Goal: Task Accomplishment & Management: Manage account settings

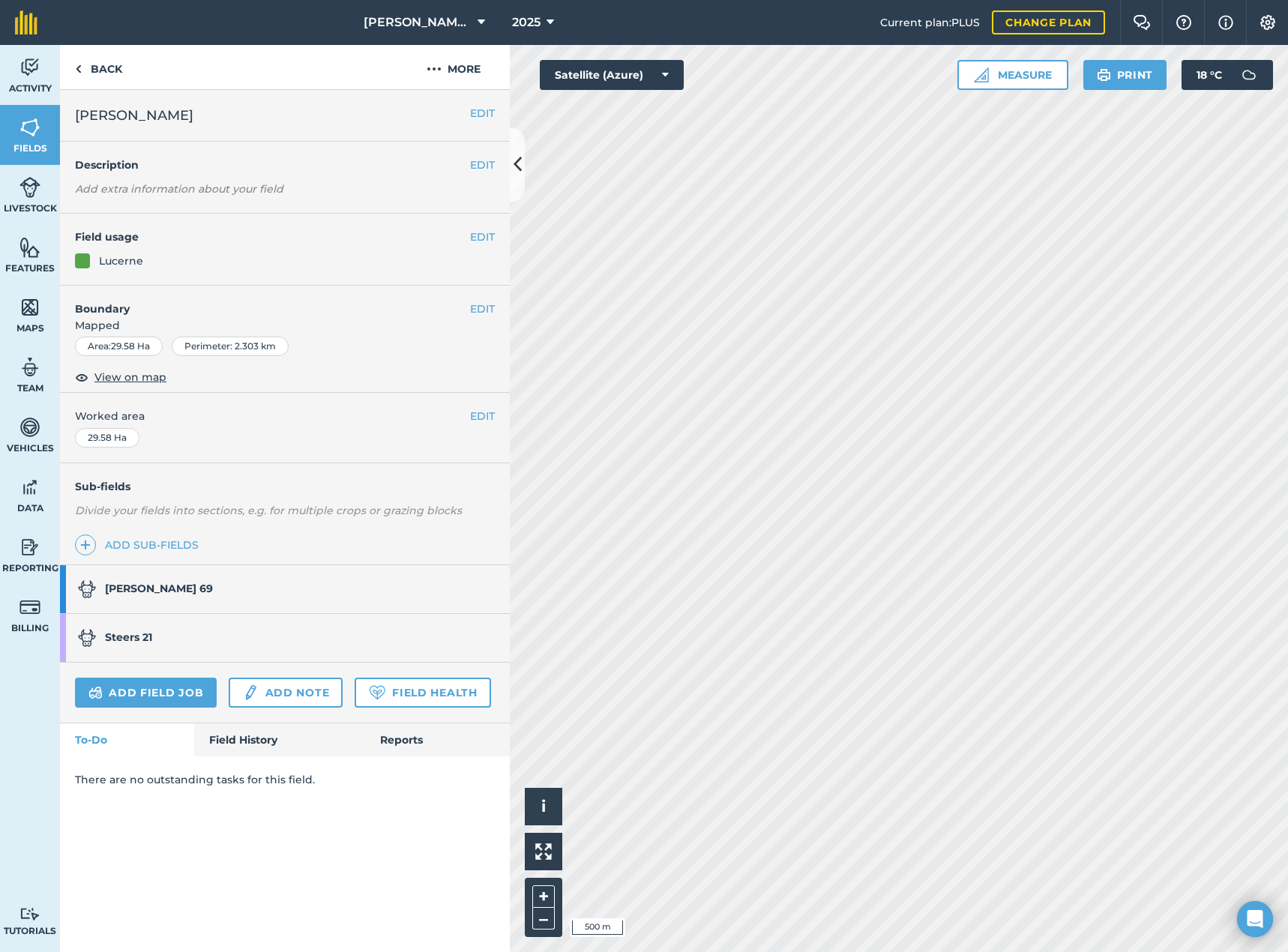
click at [134, 583] on strong "[PERSON_NAME] 69" at bounding box center [159, 588] width 108 height 13
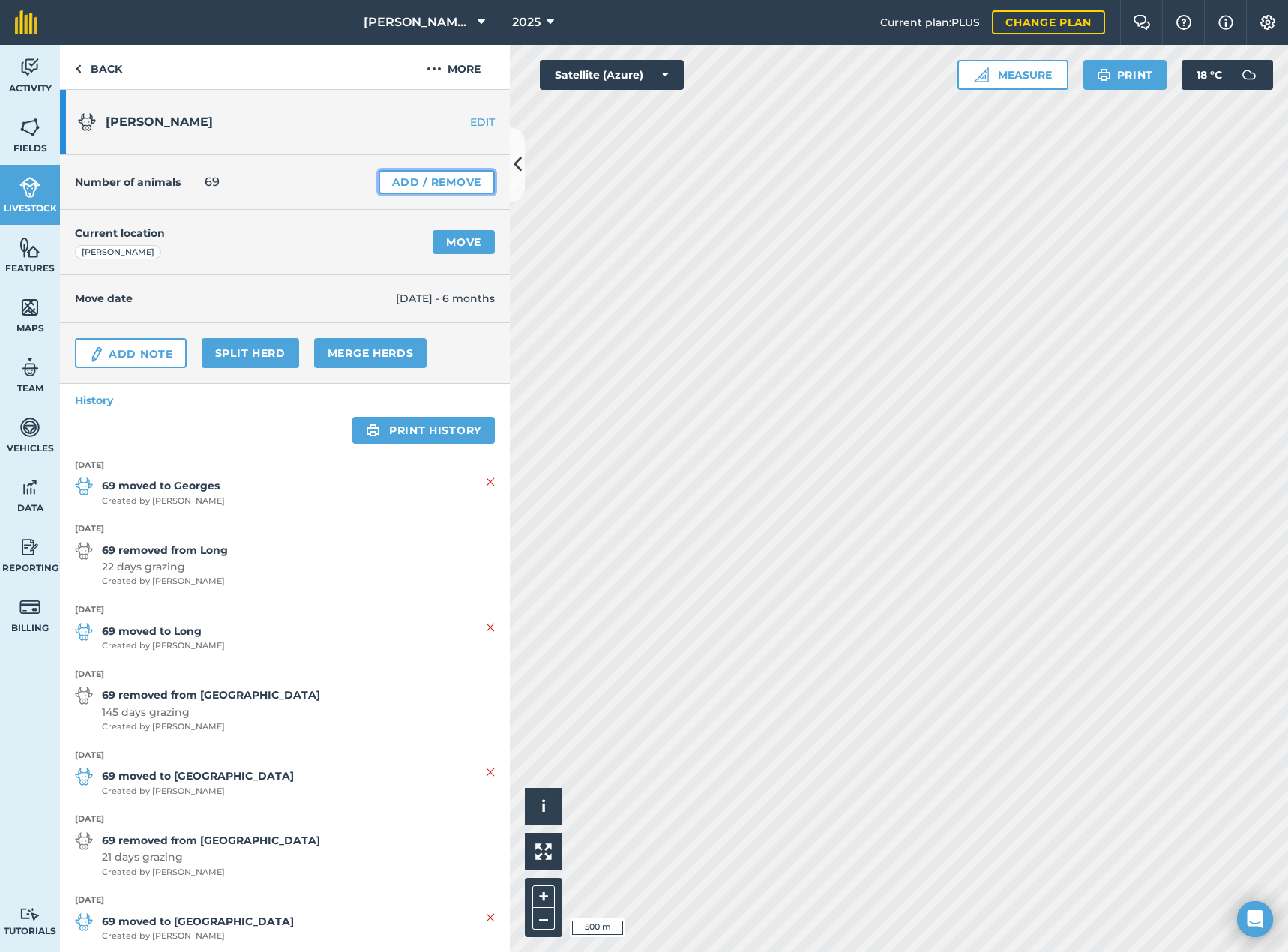
click at [384, 183] on link "Add / Remove" at bounding box center [436, 182] width 116 height 24
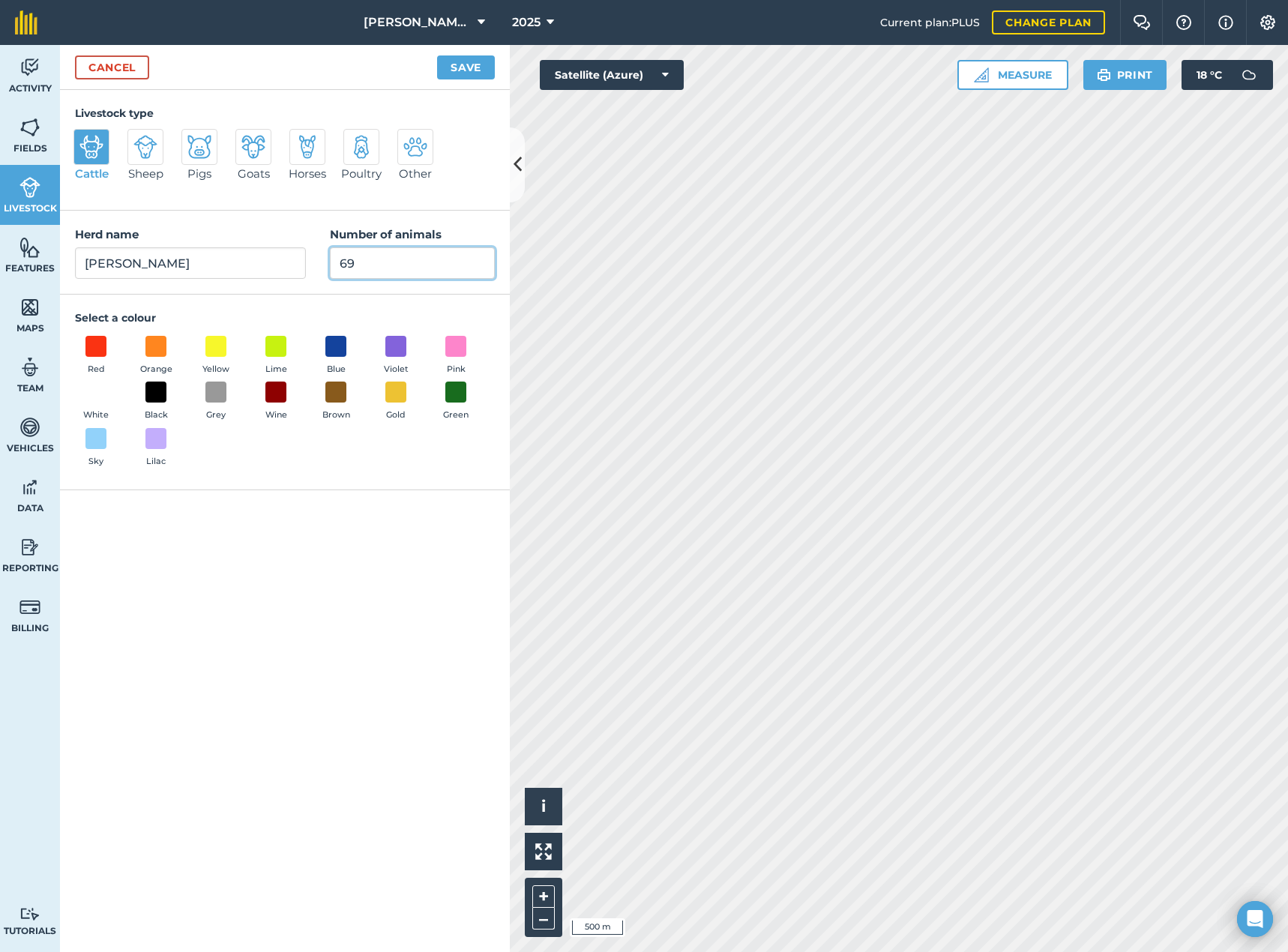
click at [377, 272] on input "69" at bounding box center [411, 263] width 165 height 32
type input "6"
type input "0"
click at [446, 64] on button "Save" at bounding box center [465, 68] width 58 height 24
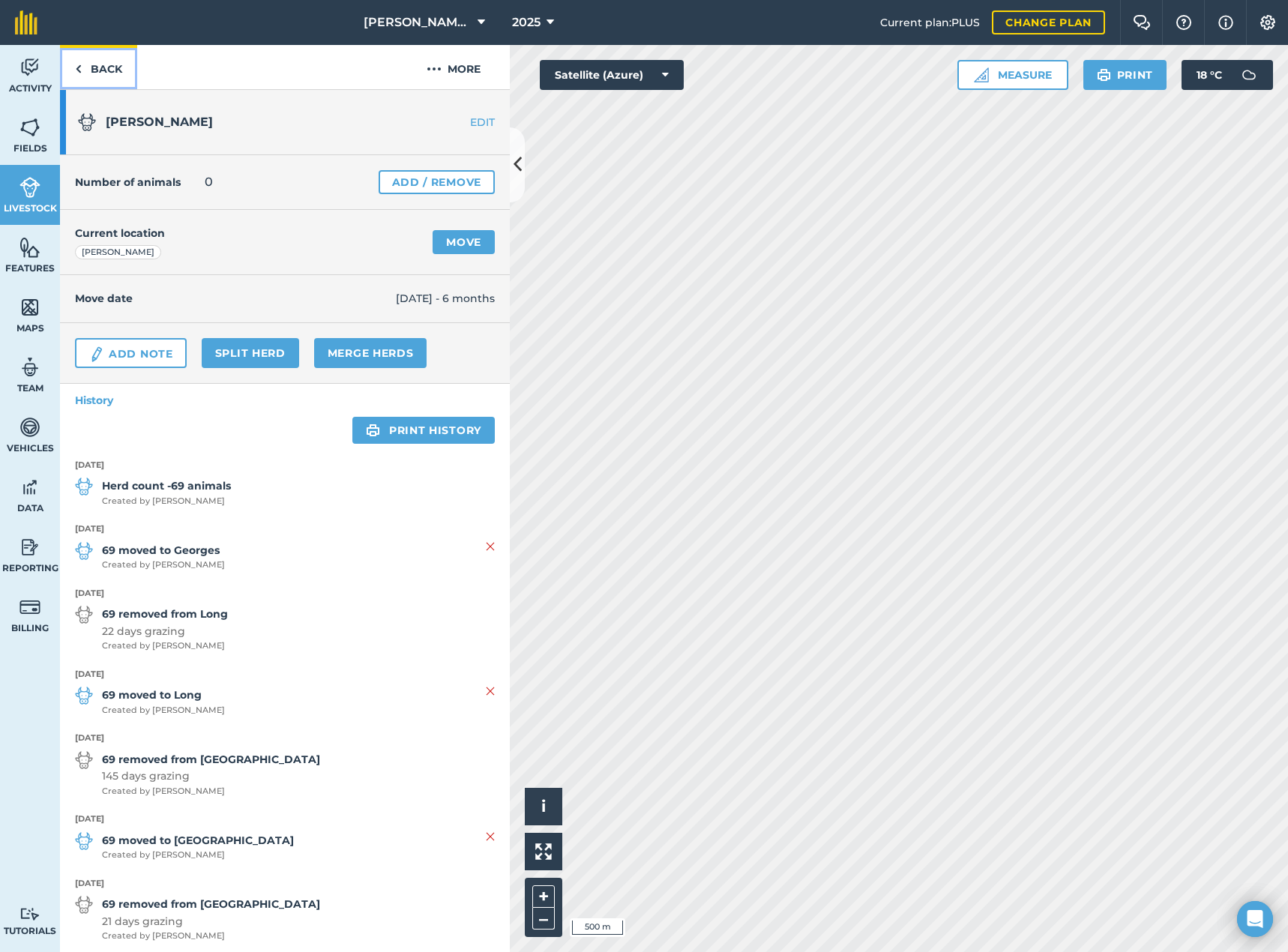
click at [115, 74] on link "Back" at bounding box center [98, 67] width 77 height 45
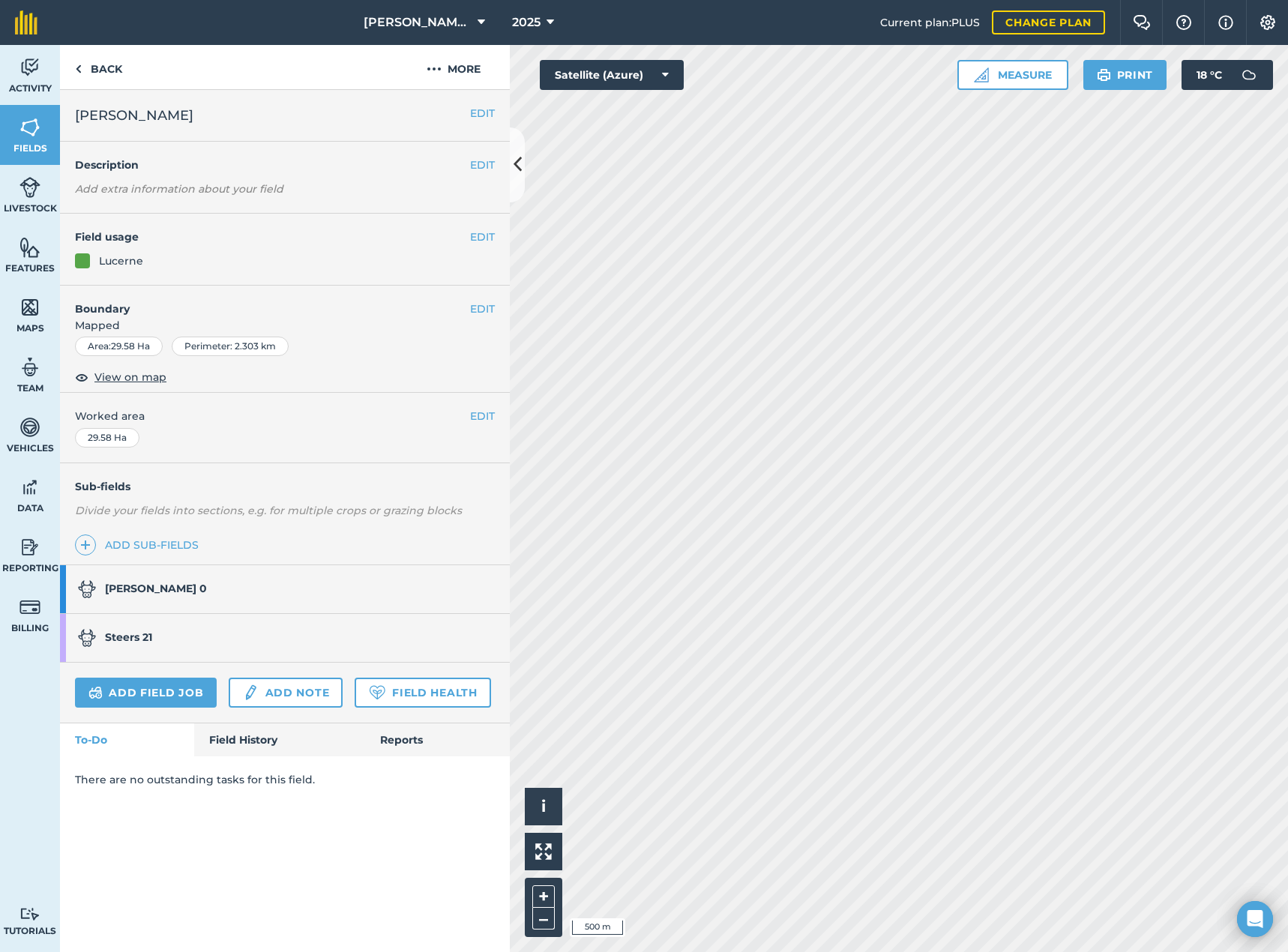
click at [148, 584] on strong "[PERSON_NAME] 0" at bounding box center [156, 588] width 102 height 13
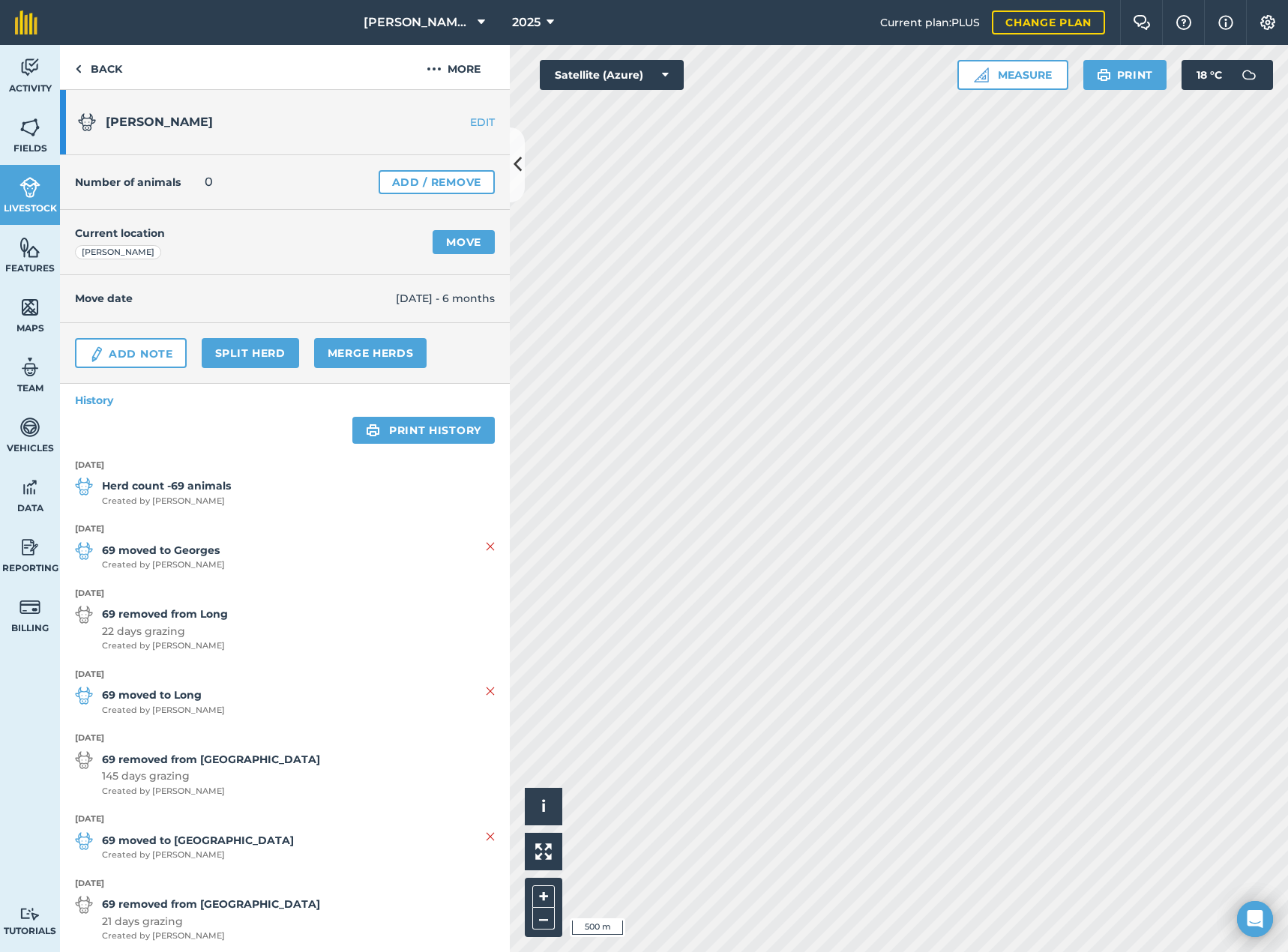
click at [456, 127] on link "EDIT" at bounding box center [462, 122] width 94 height 15
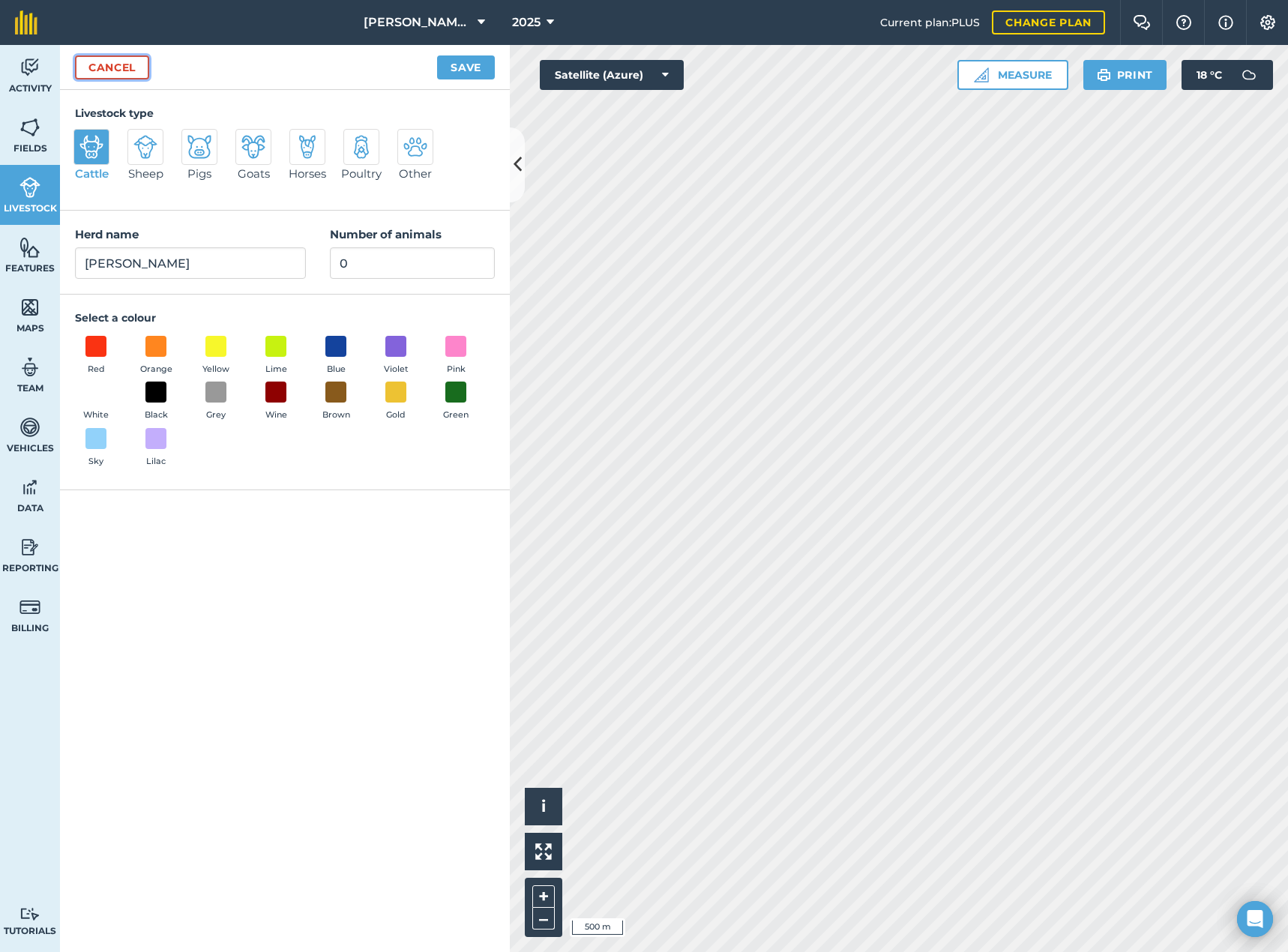
click at [110, 72] on link "Cancel" at bounding box center [113, 68] width 74 height 24
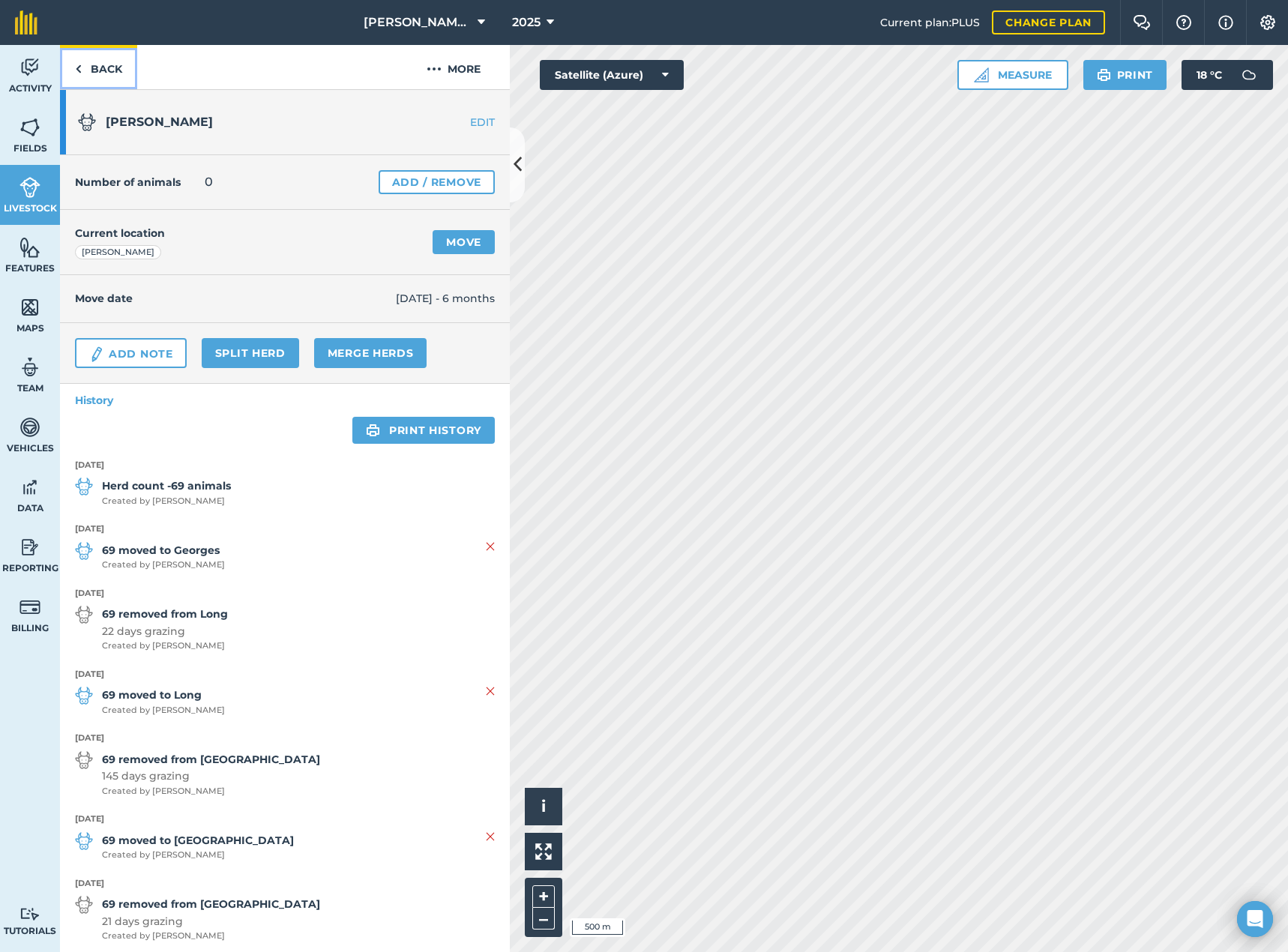
click at [115, 63] on link "Back" at bounding box center [98, 67] width 77 height 45
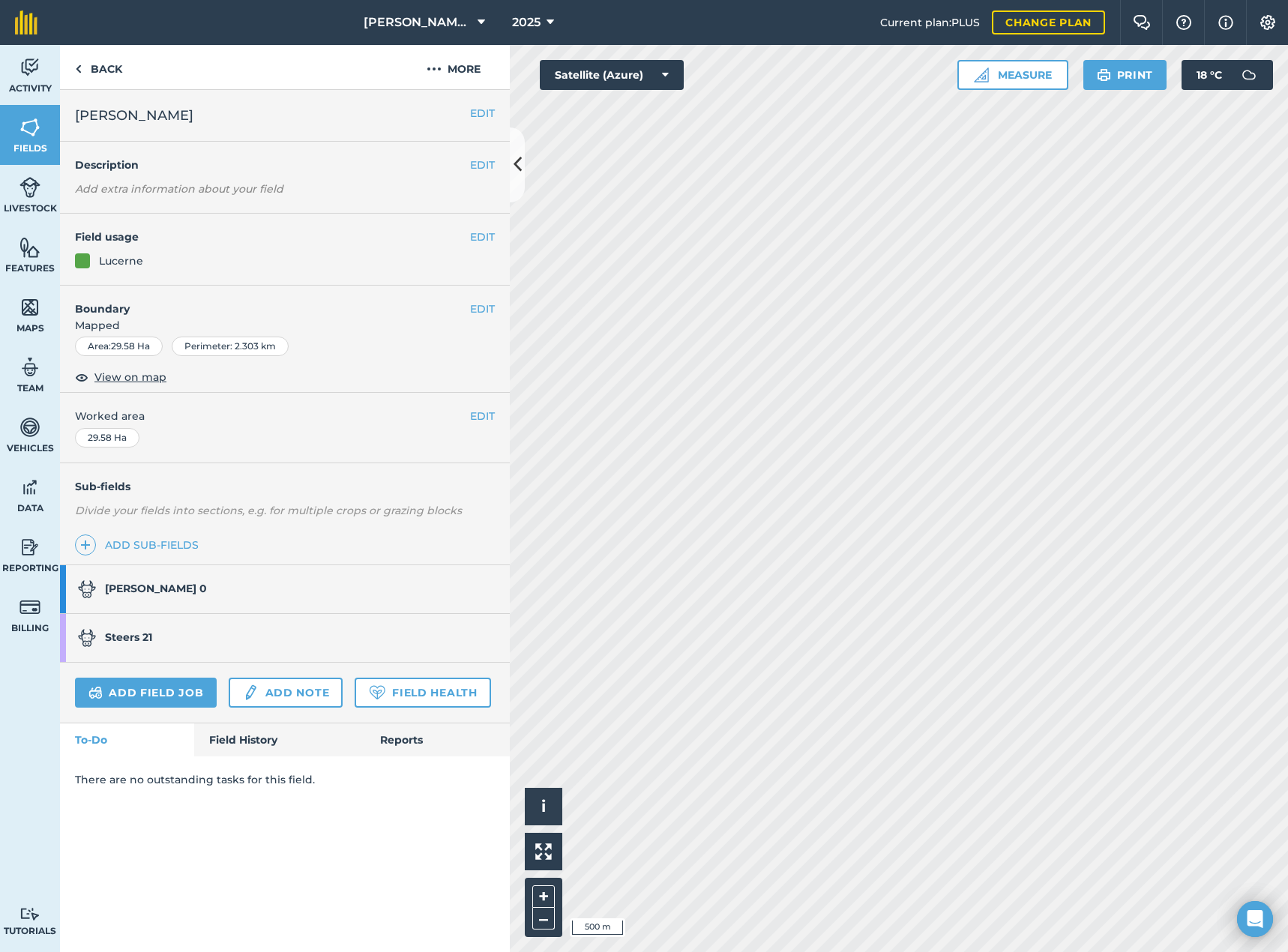
click at [141, 634] on strong "Steers 21" at bounding box center [128, 637] width 47 height 13
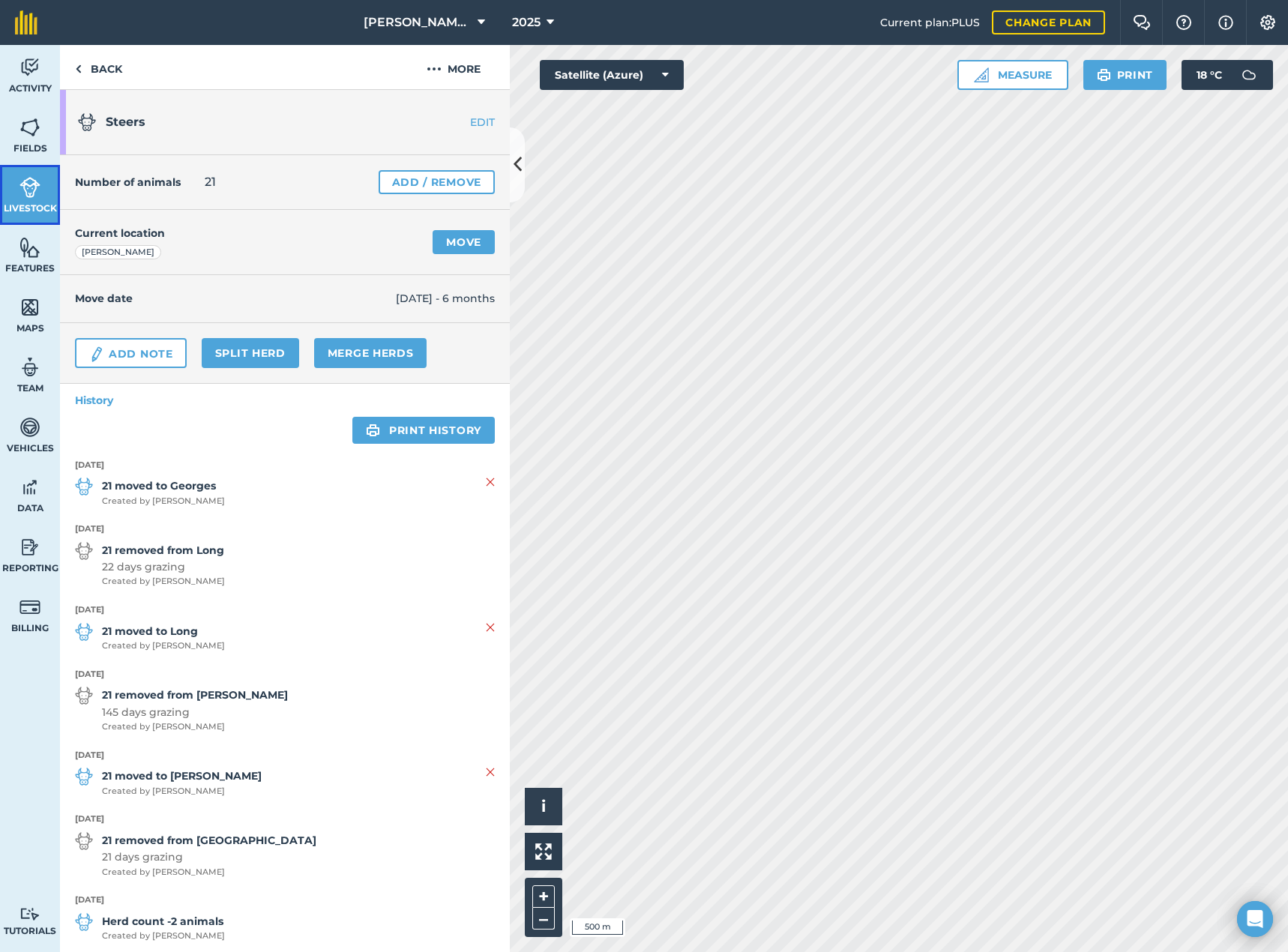
click at [9, 196] on link "Livestock" at bounding box center [30, 194] width 60 height 60
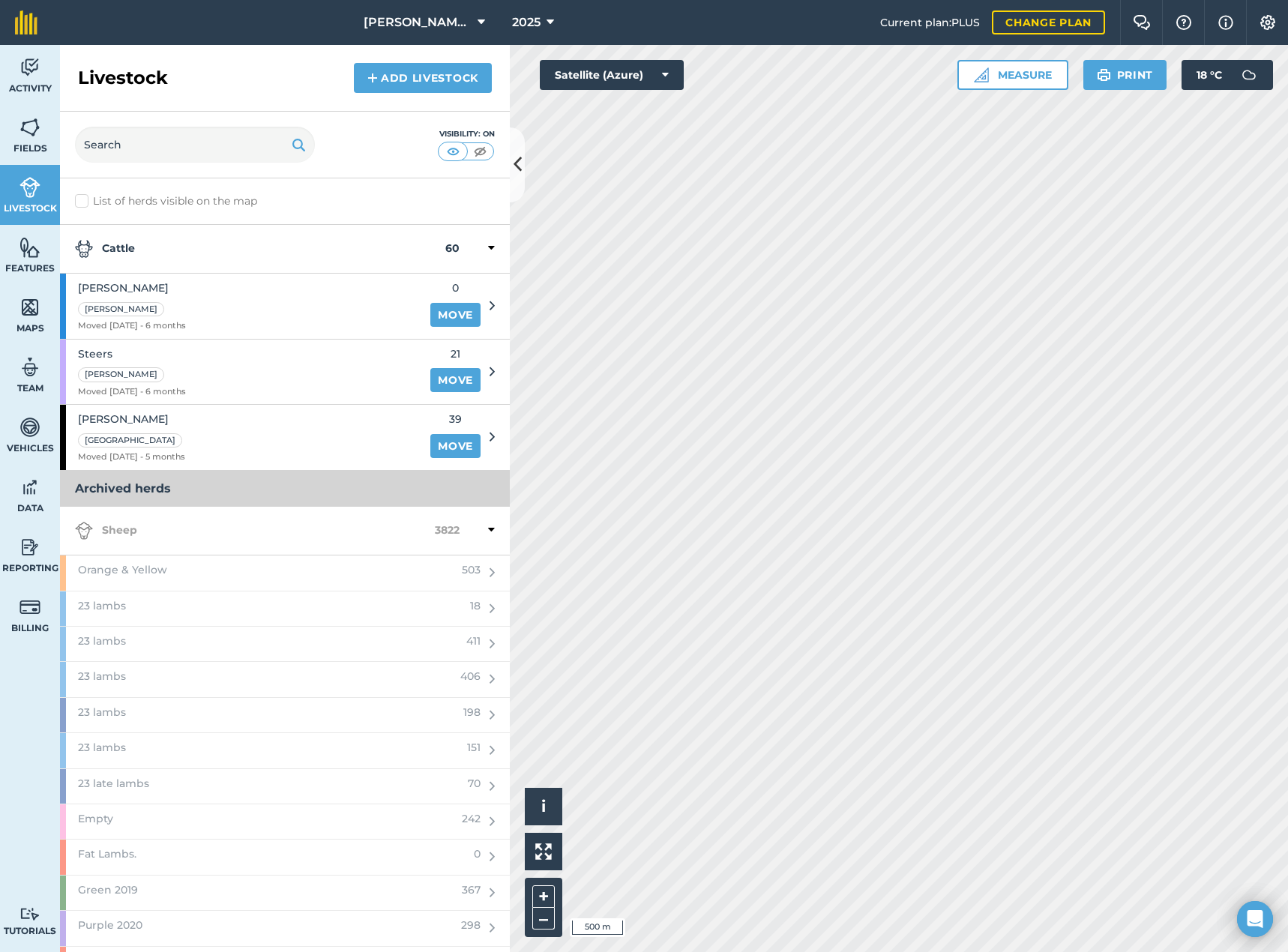
click at [490, 306] on icon at bounding box center [492, 305] width 6 height 13
click at [490, 308] on icon at bounding box center [492, 305] width 6 height 13
click at [152, 305] on div "[PERSON_NAME]" at bounding box center [132, 308] width 108 height 18
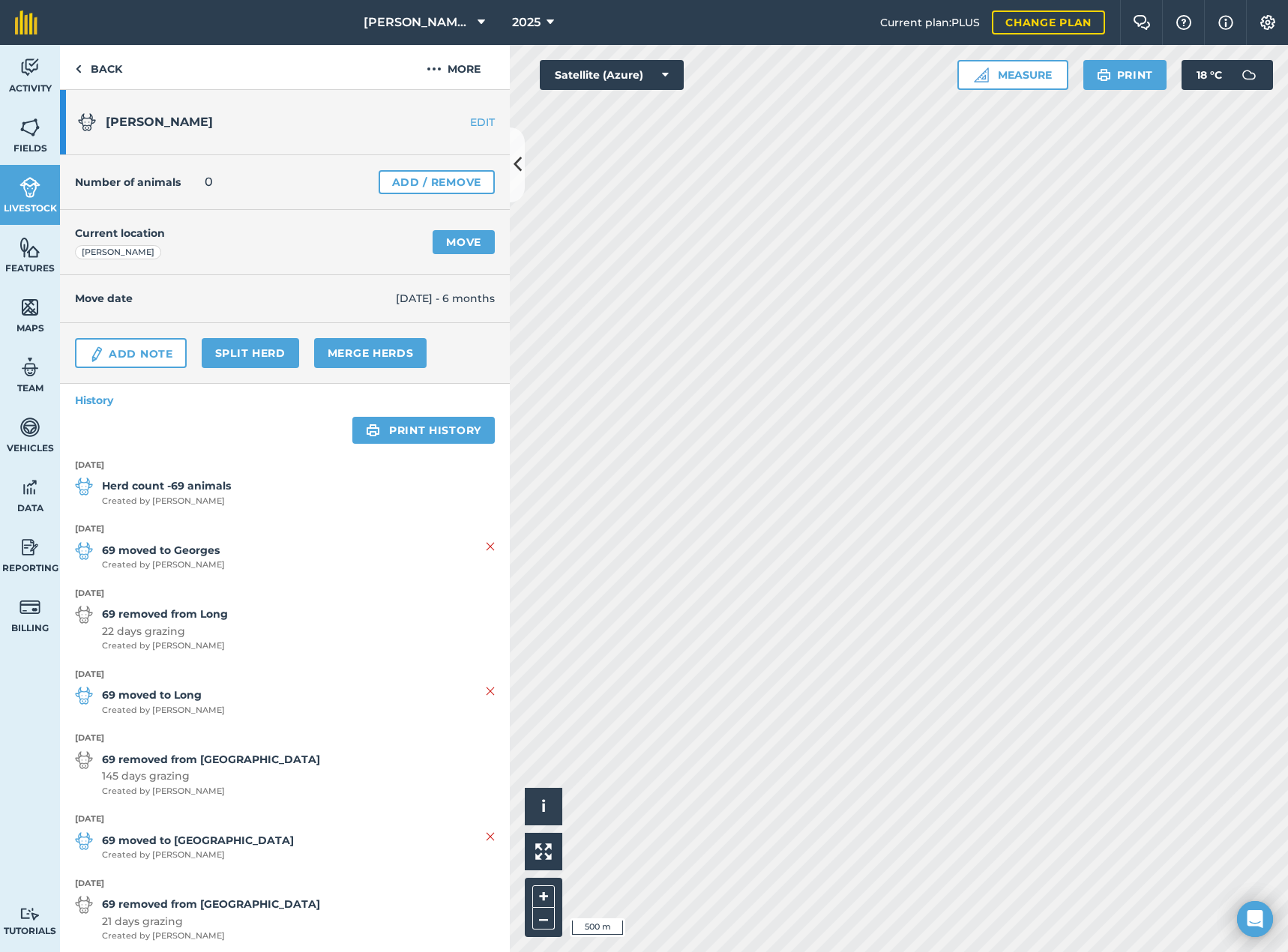
click at [469, 125] on link "EDIT" at bounding box center [462, 122] width 94 height 15
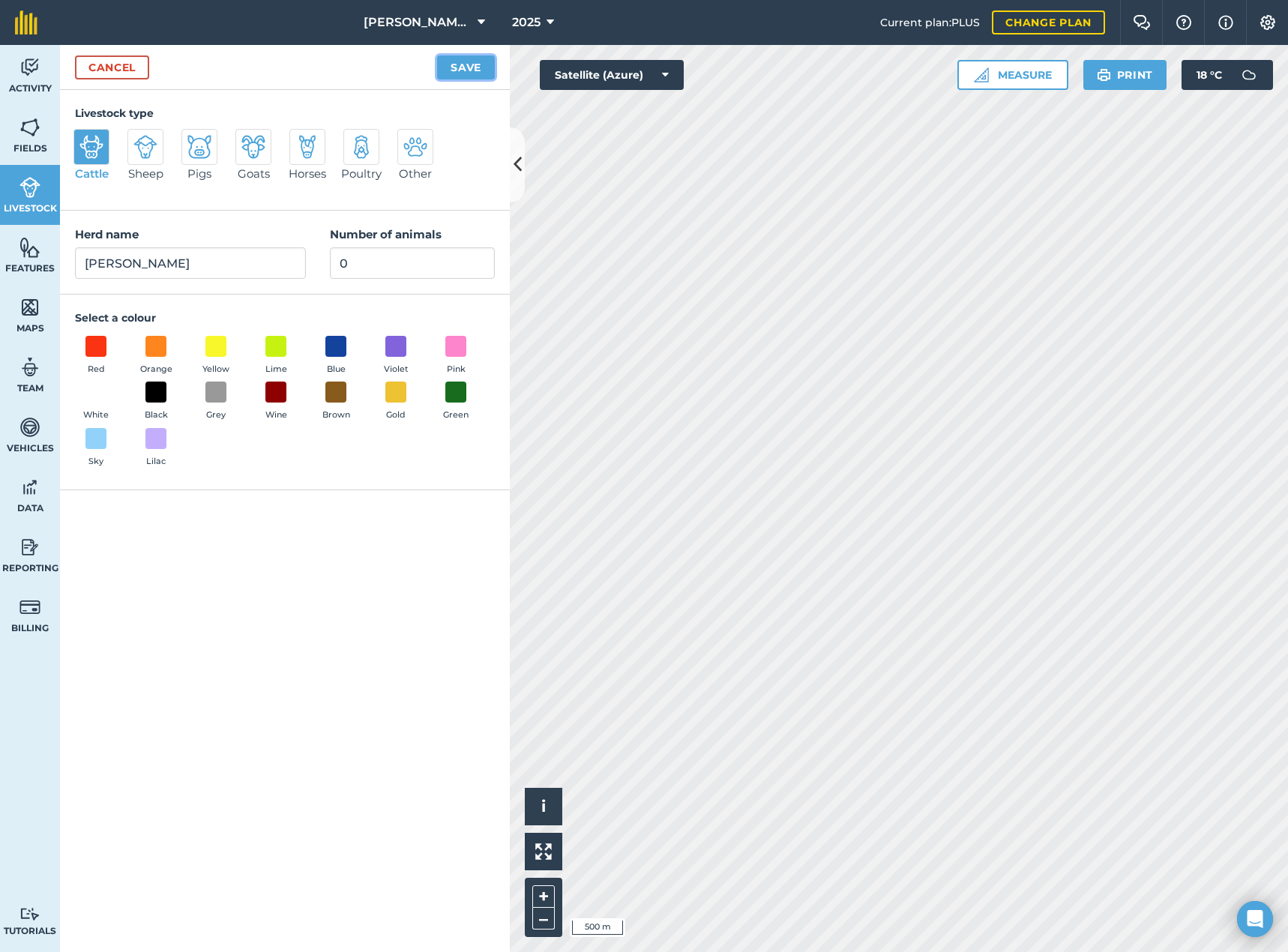
click at [456, 67] on button "Save" at bounding box center [465, 68] width 58 height 24
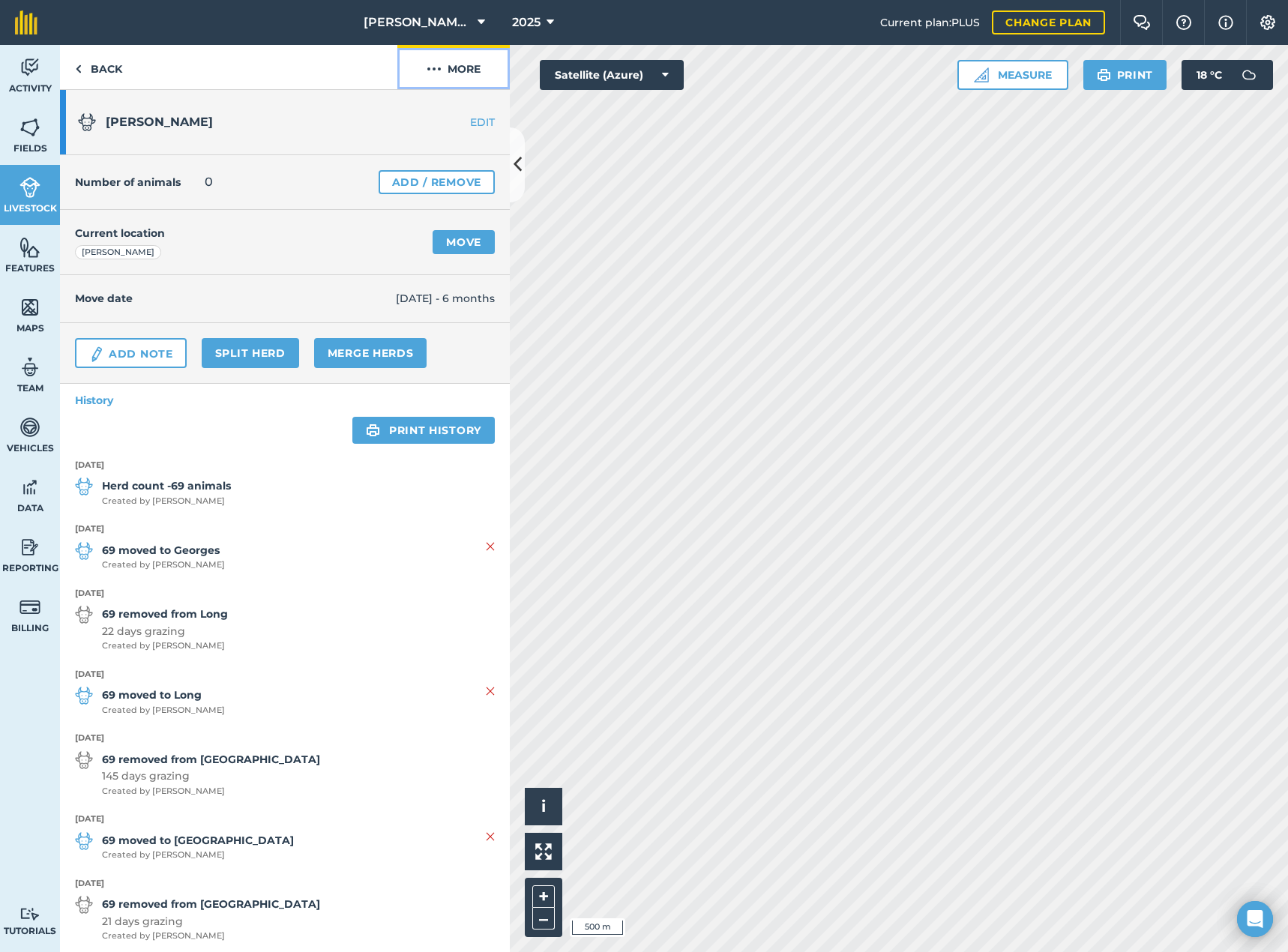
click at [456, 74] on button "More" at bounding box center [453, 67] width 113 height 45
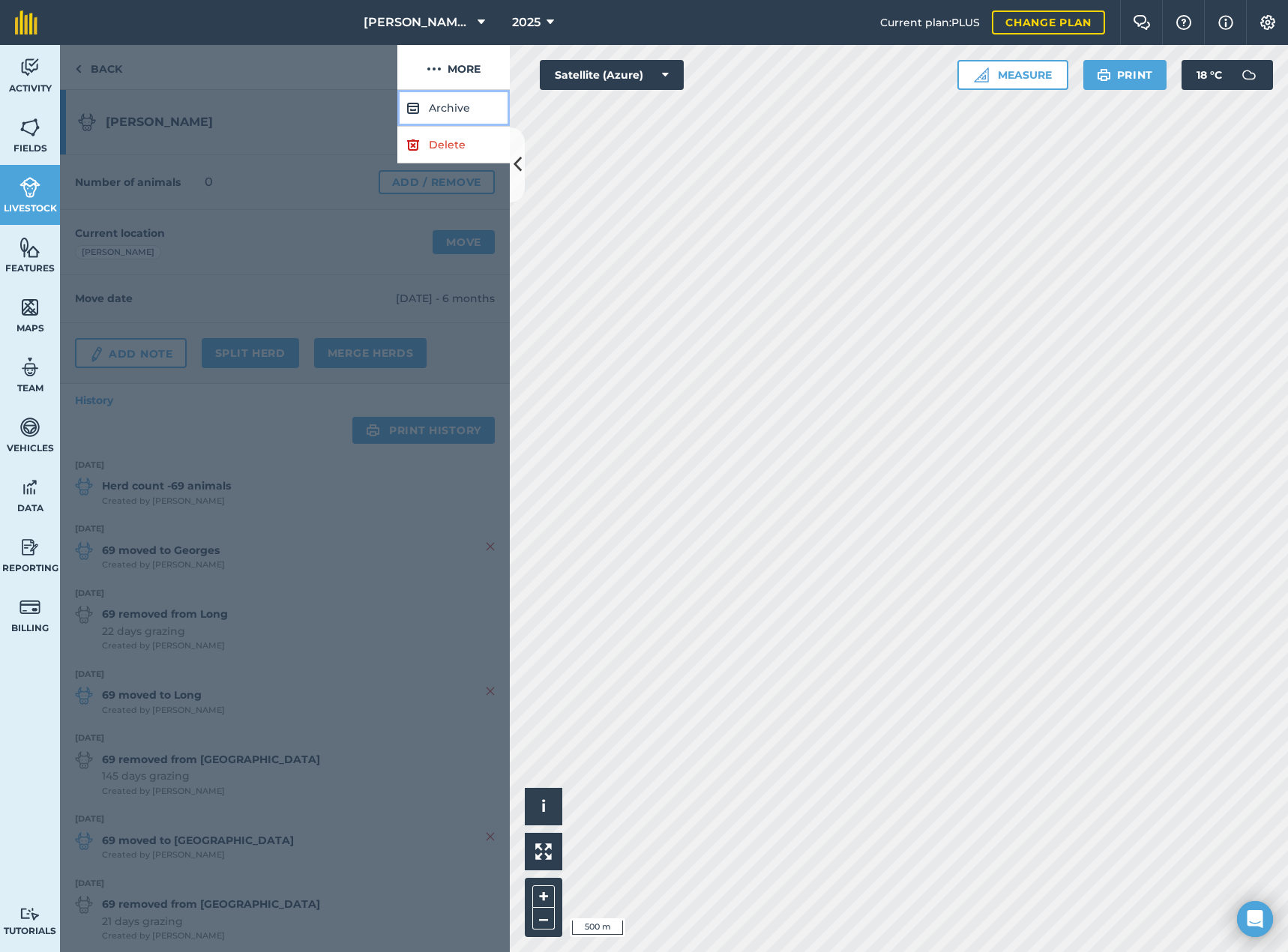
click at [451, 106] on button "Archive" at bounding box center [453, 108] width 113 height 36
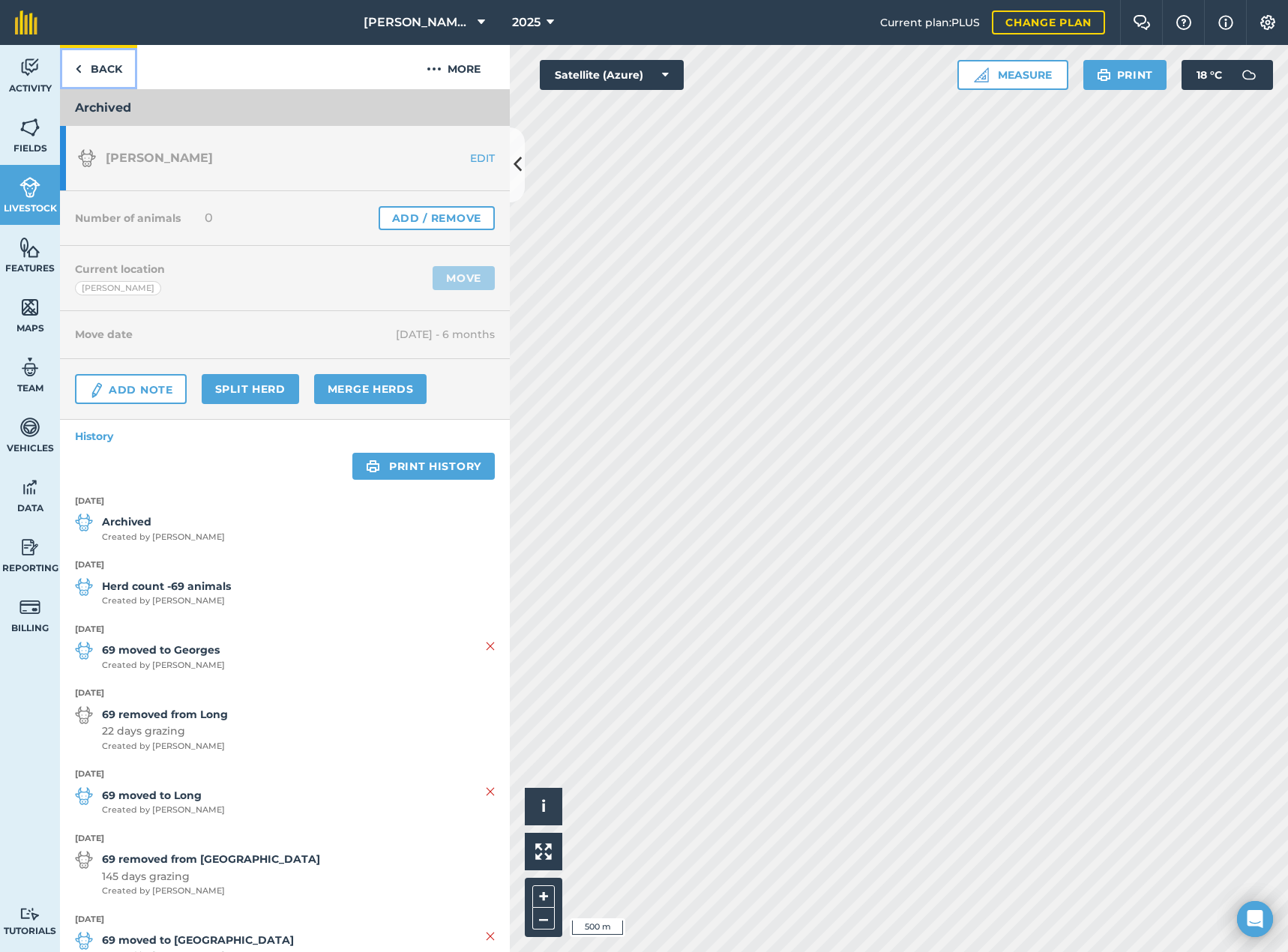
click at [95, 72] on link "Back" at bounding box center [98, 67] width 77 height 45
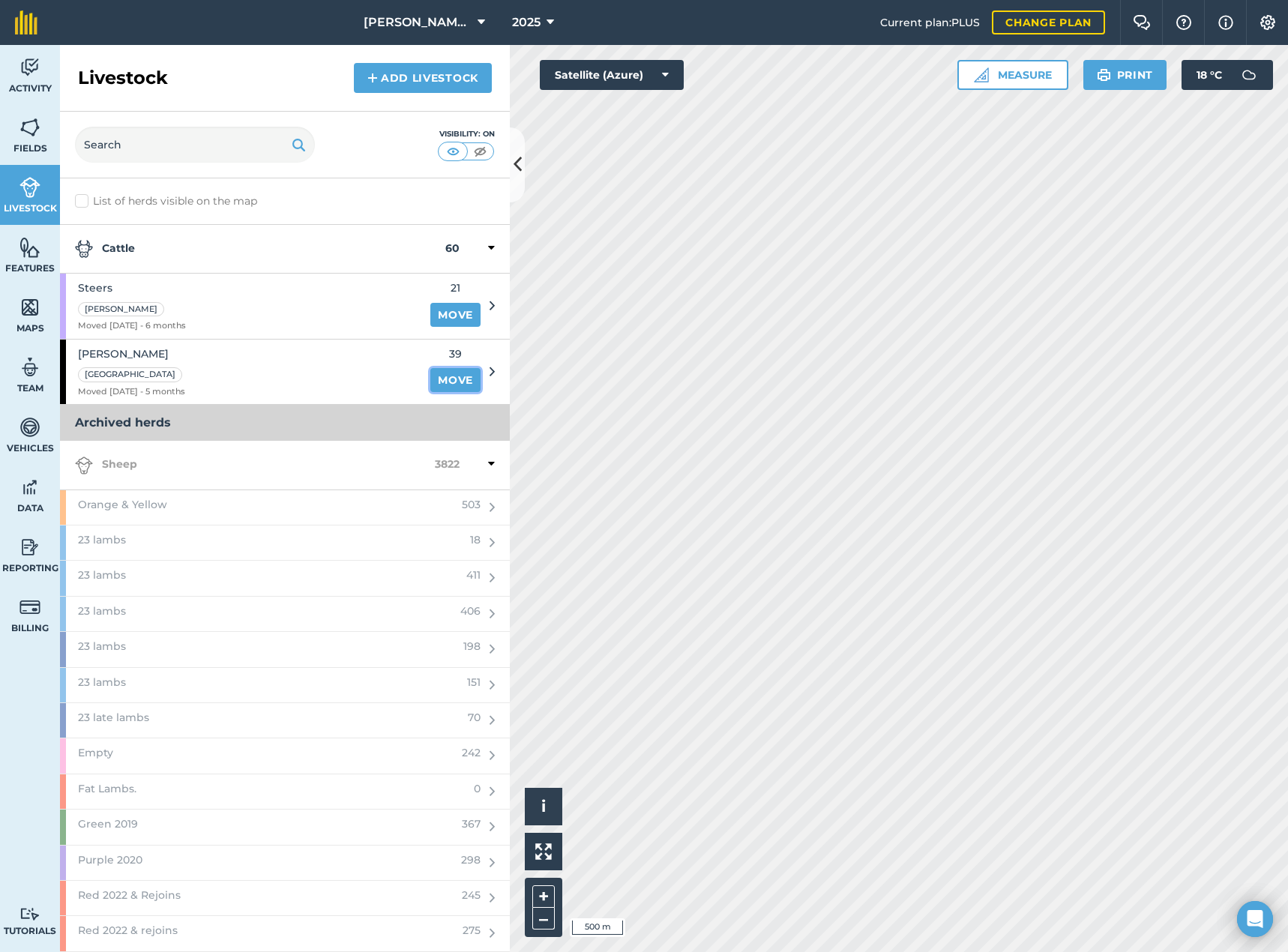
click at [449, 379] on link "Move" at bounding box center [455, 380] width 50 height 24
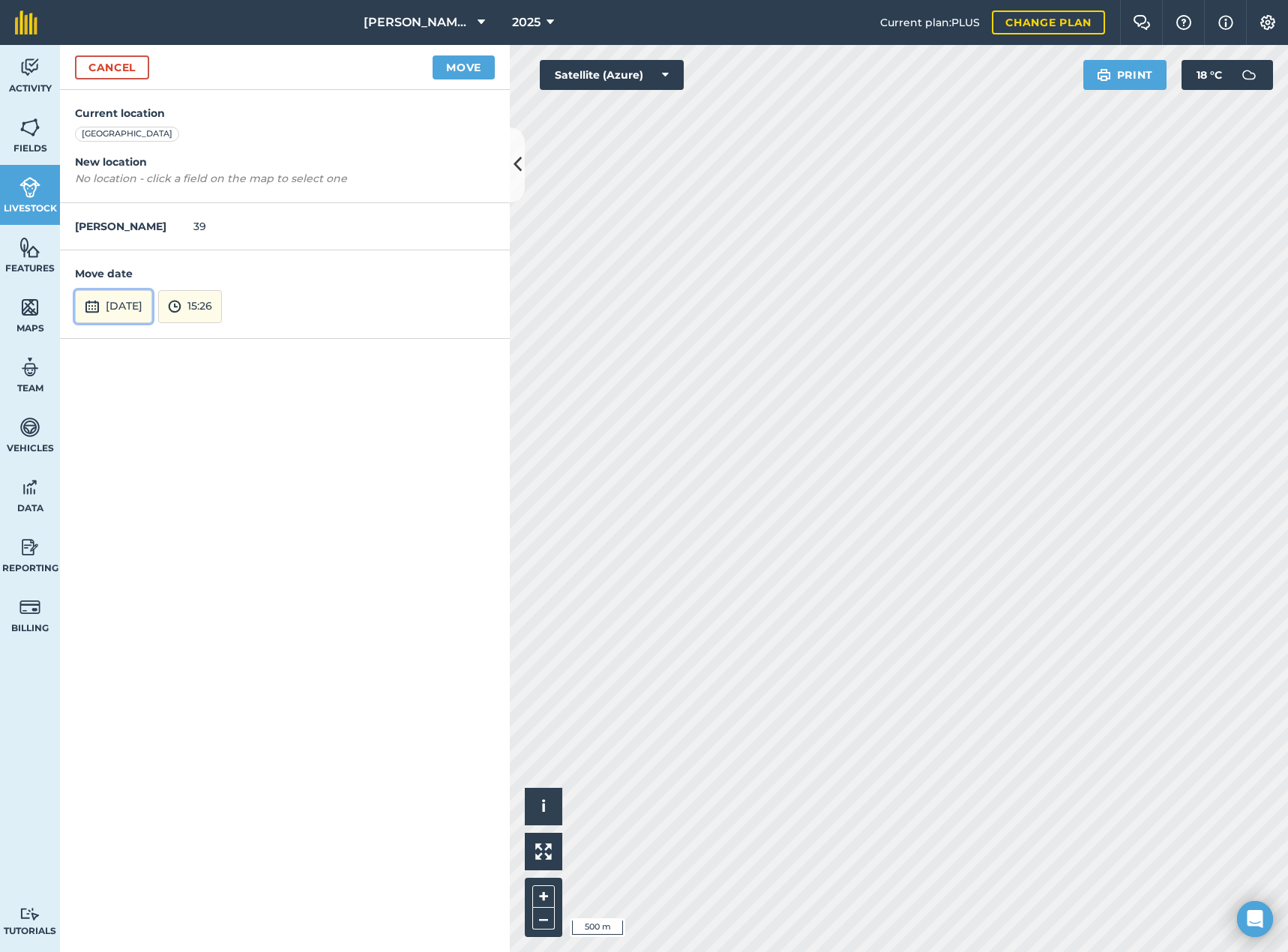
click at [134, 315] on button "[DATE]" at bounding box center [114, 306] width 77 height 33
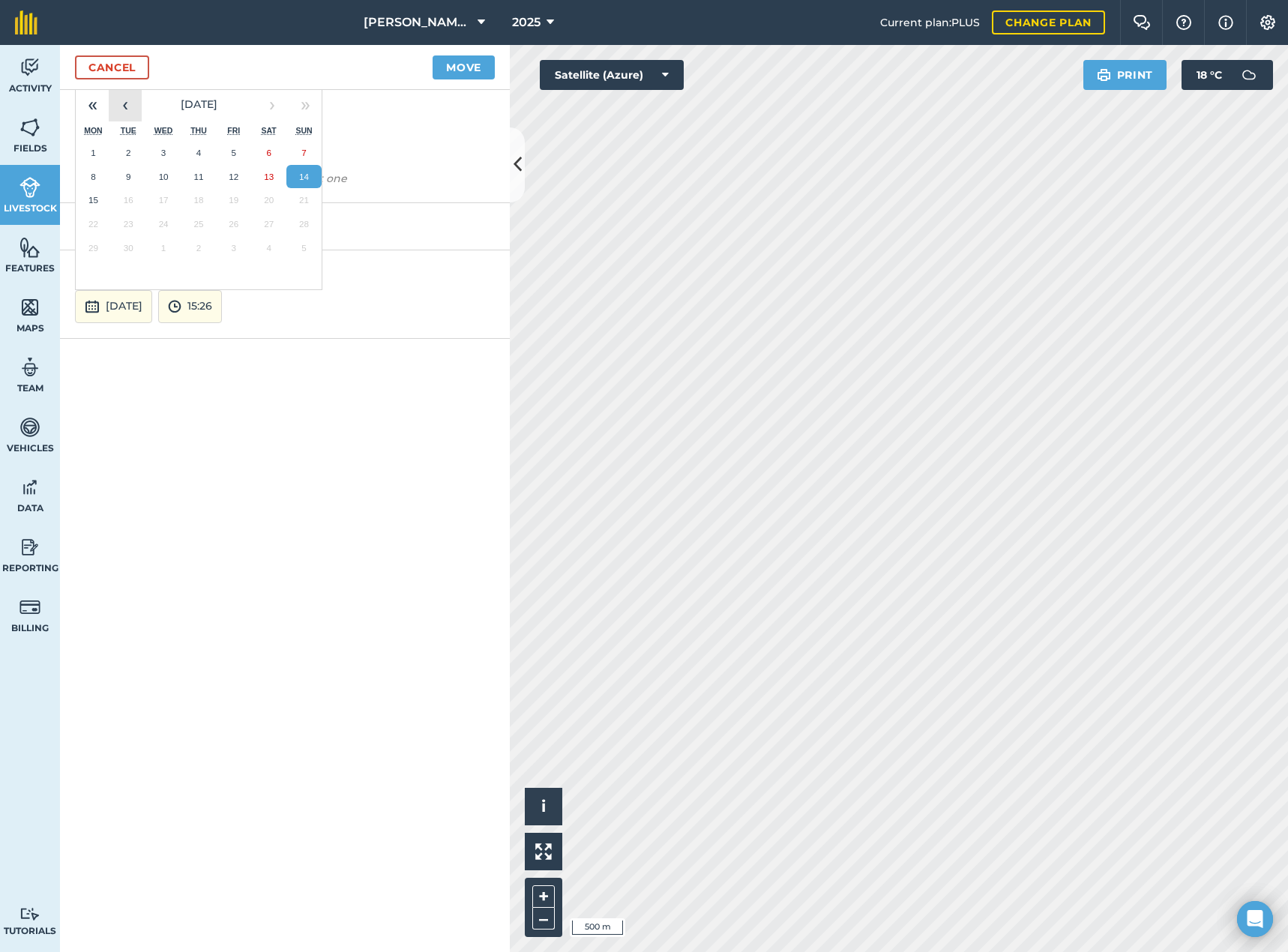
click at [117, 109] on button "‹" at bounding box center [125, 104] width 33 height 33
click at [220, 150] on button "1" at bounding box center [234, 153] width 35 height 24
click at [439, 61] on button "Move" at bounding box center [463, 68] width 62 height 24
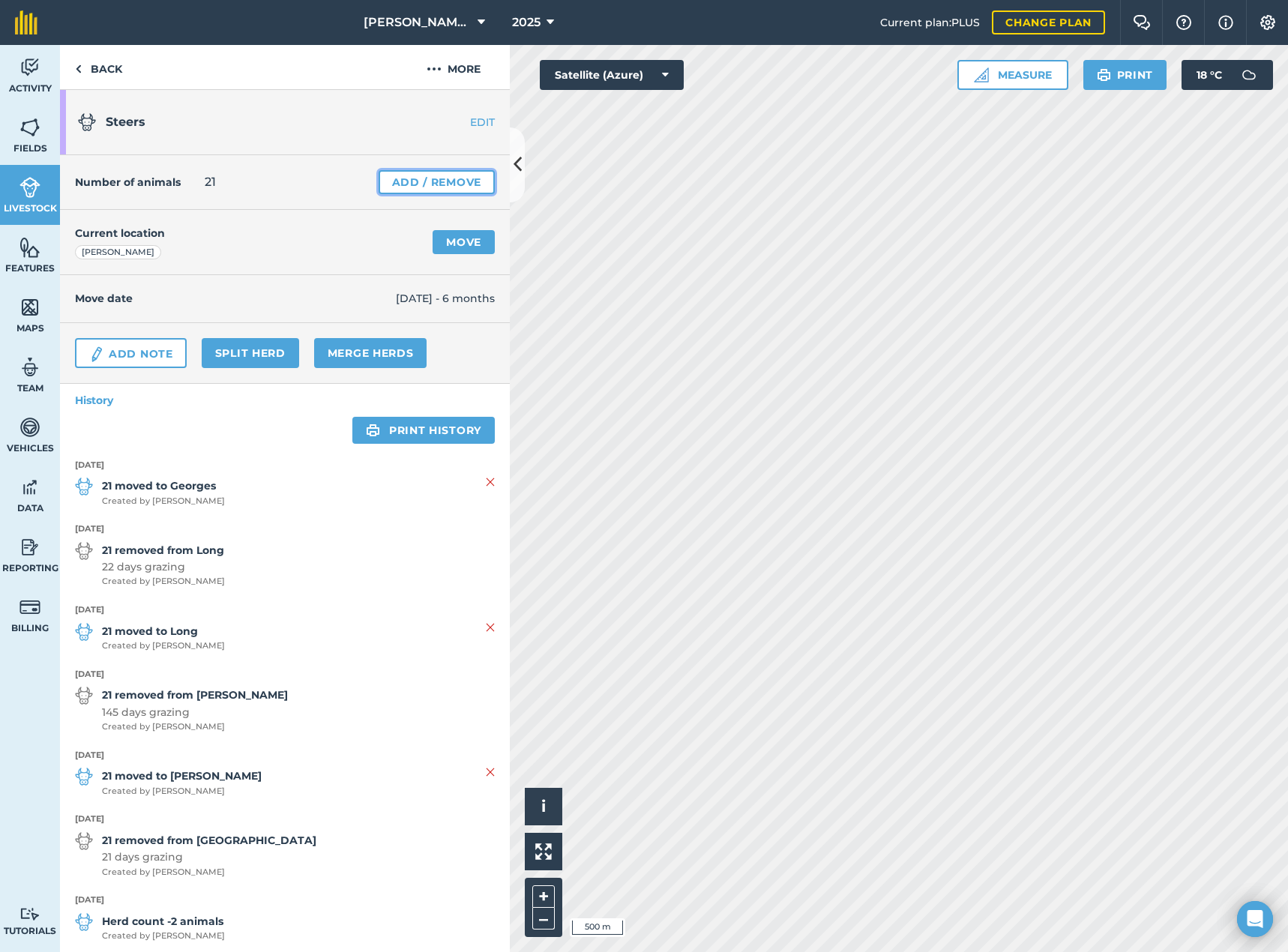
click at [400, 192] on link "Add / Remove" at bounding box center [436, 182] width 116 height 24
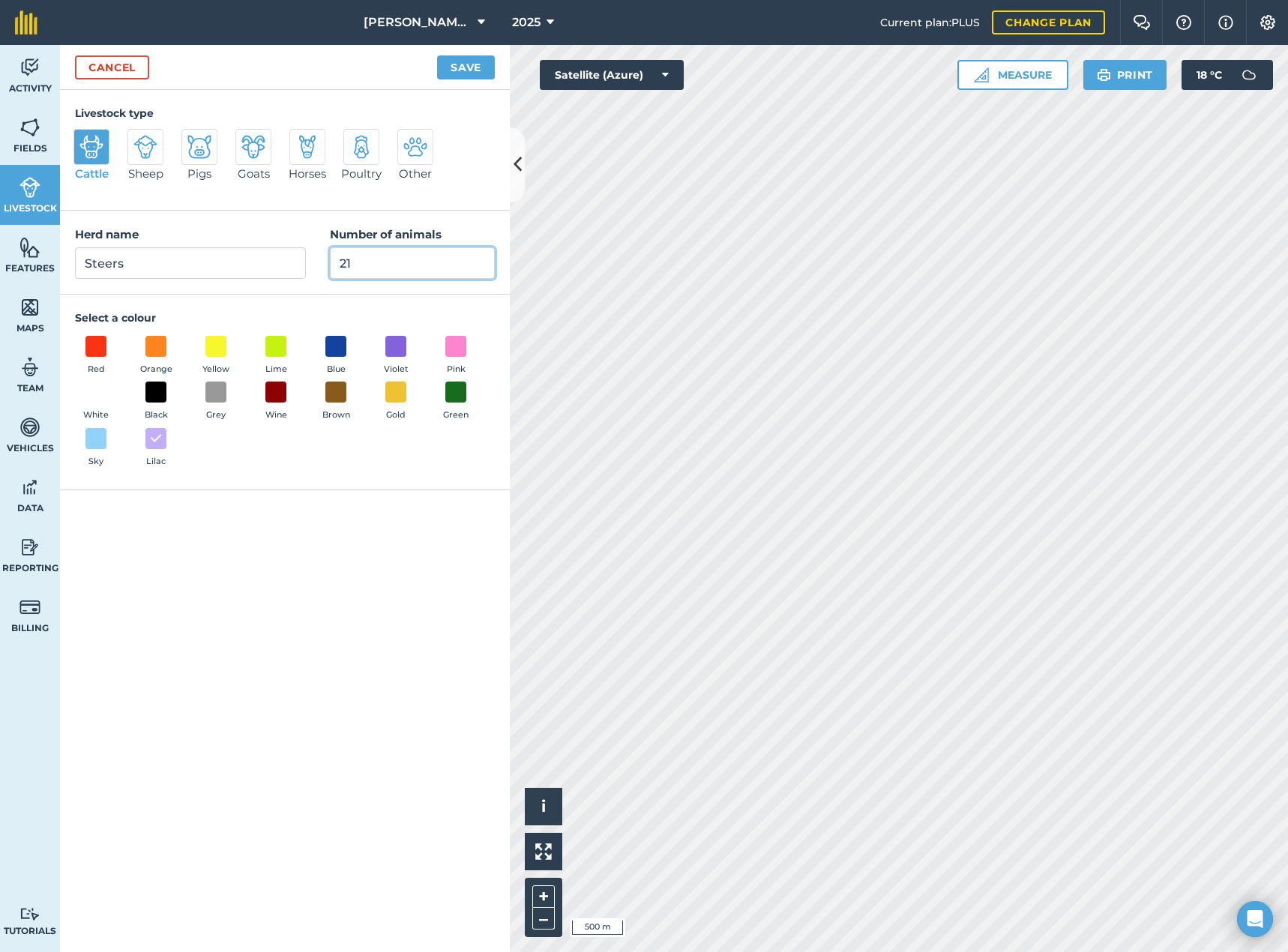
click at [364, 264] on input "21" at bounding box center [411, 263] width 165 height 32
type input "2"
type input "0"
click at [460, 71] on button "Save" at bounding box center [465, 68] width 58 height 24
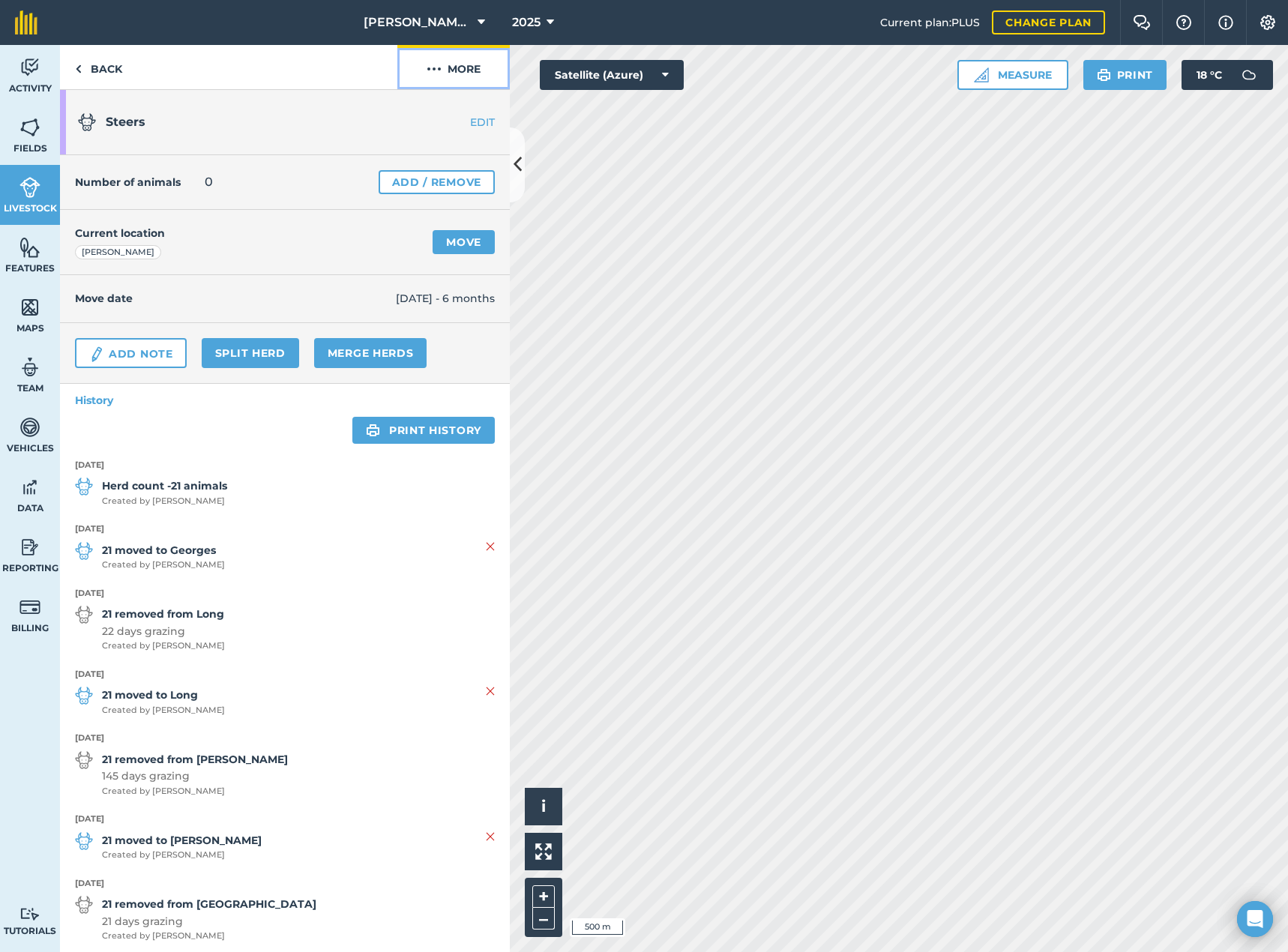
click at [444, 70] on button "More" at bounding box center [453, 67] width 113 height 45
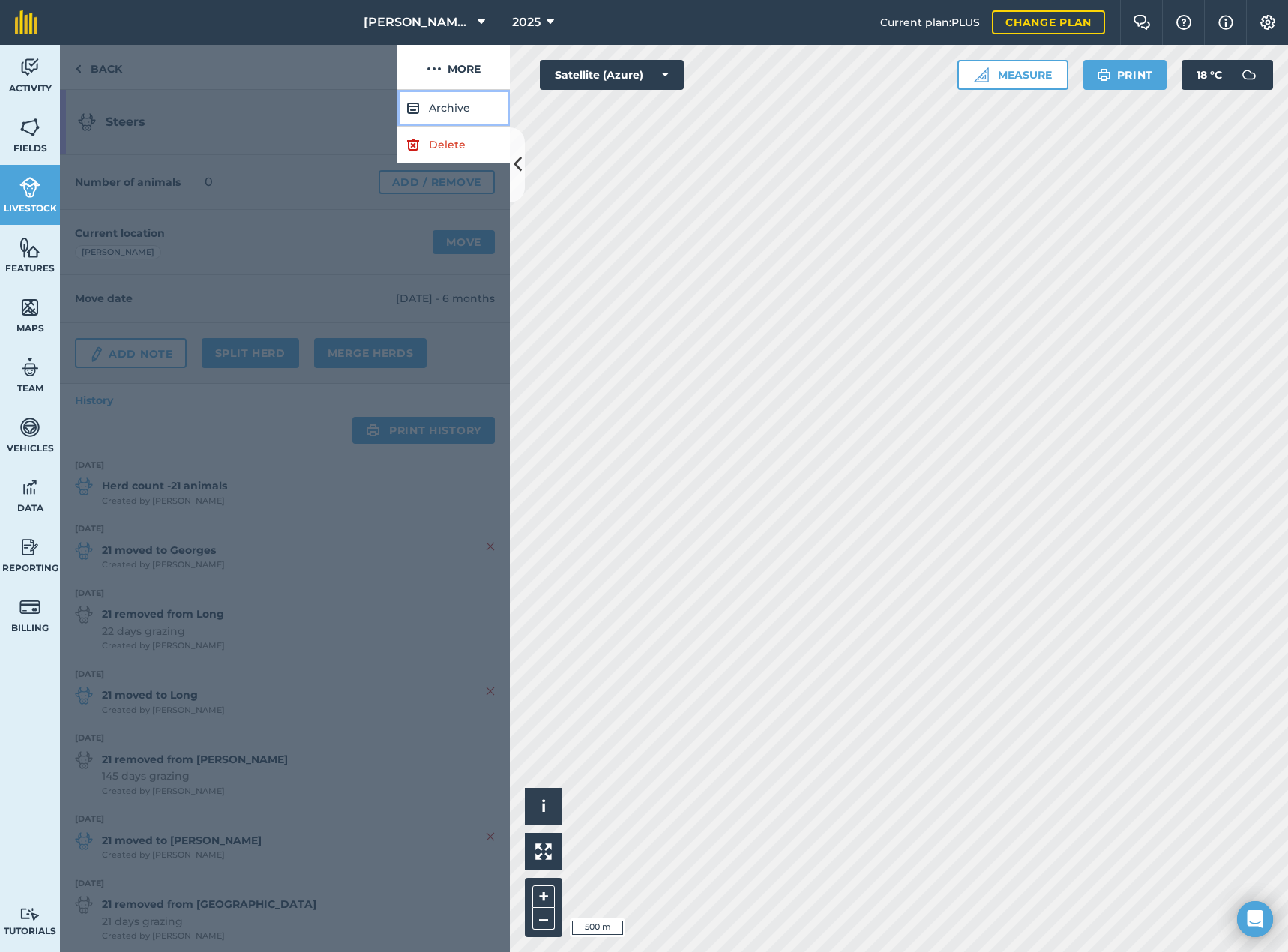
click at [435, 109] on button "Archive" at bounding box center [453, 108] width 113 height 36
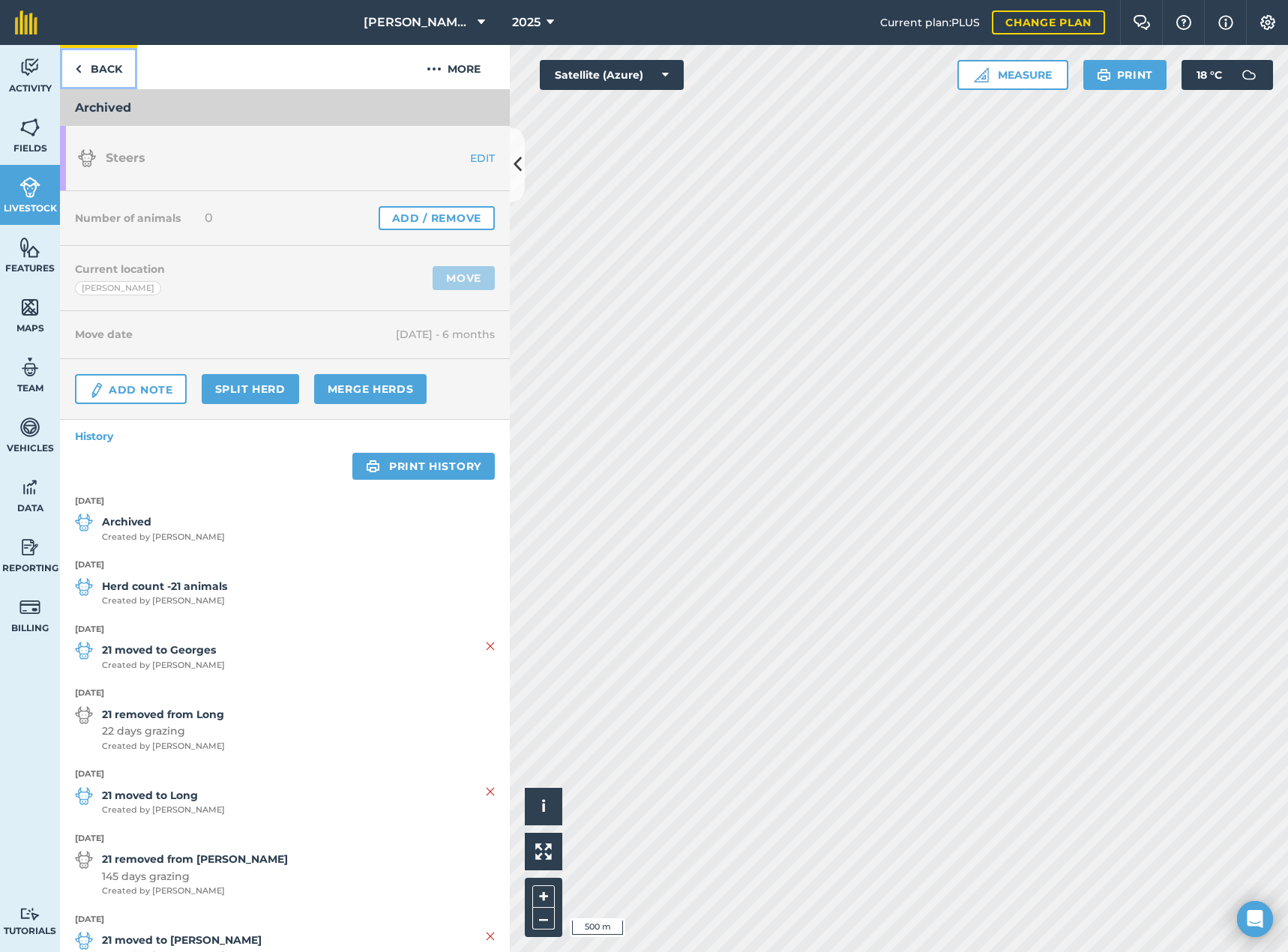
click at [82, 67] on link "Back" at bounding box center [98, 67] width 77 height 45
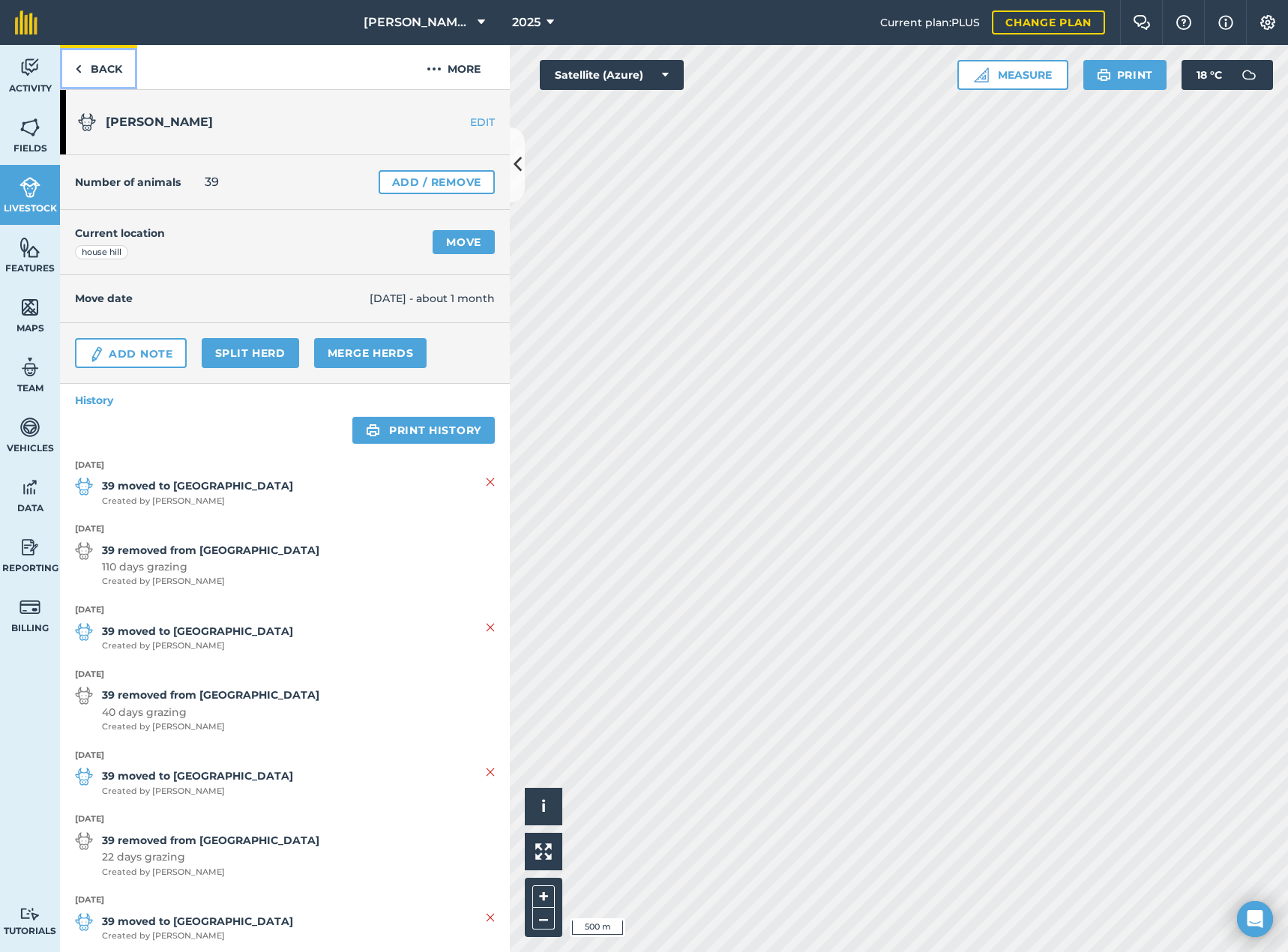
click at [72, 67] on link "Back" at bounding box center [98, 67] width 77 height 45
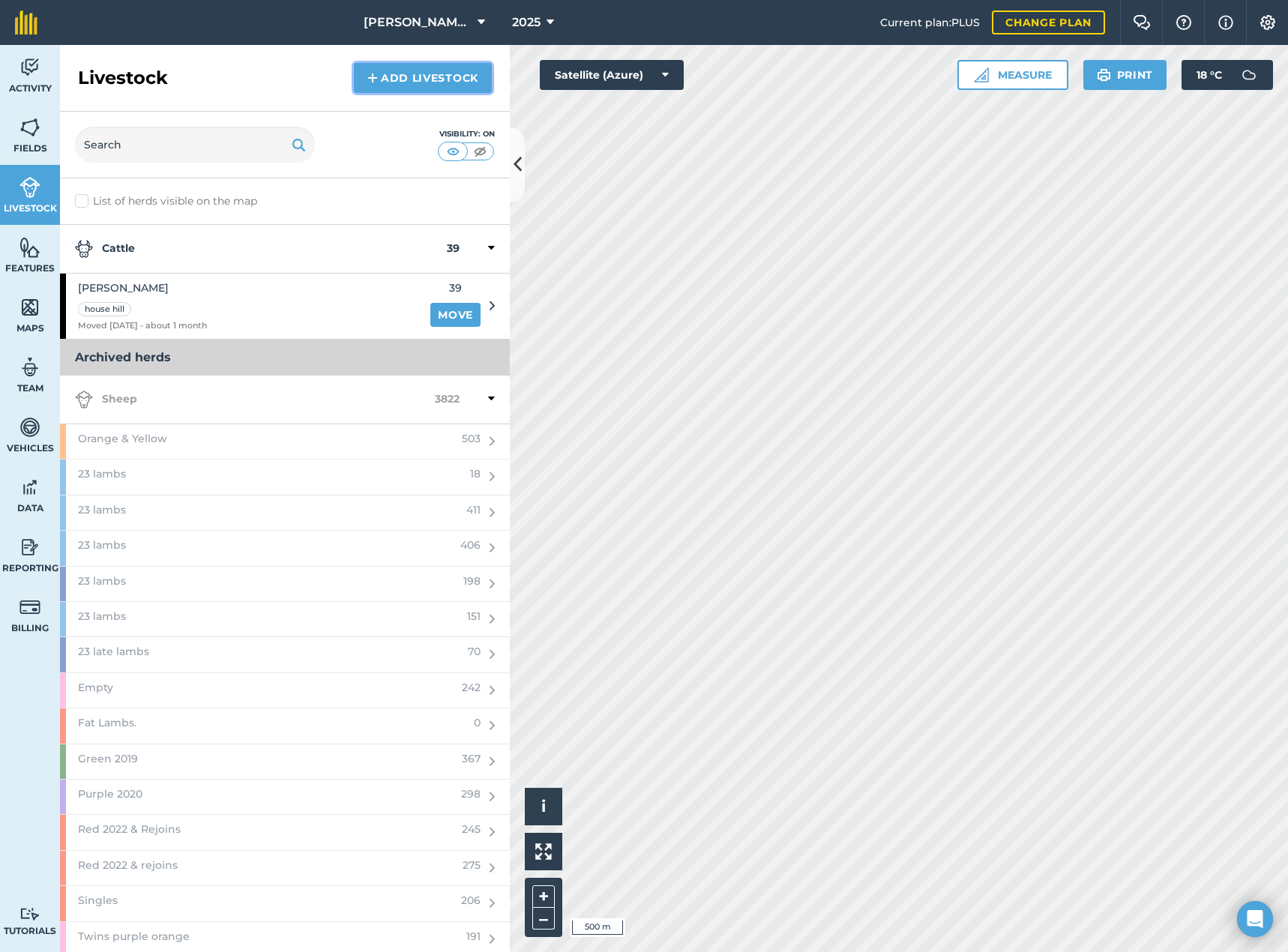
click at [429, 79] on link "Add Livestock" at bounding box center [423, 78] width 138 height 30
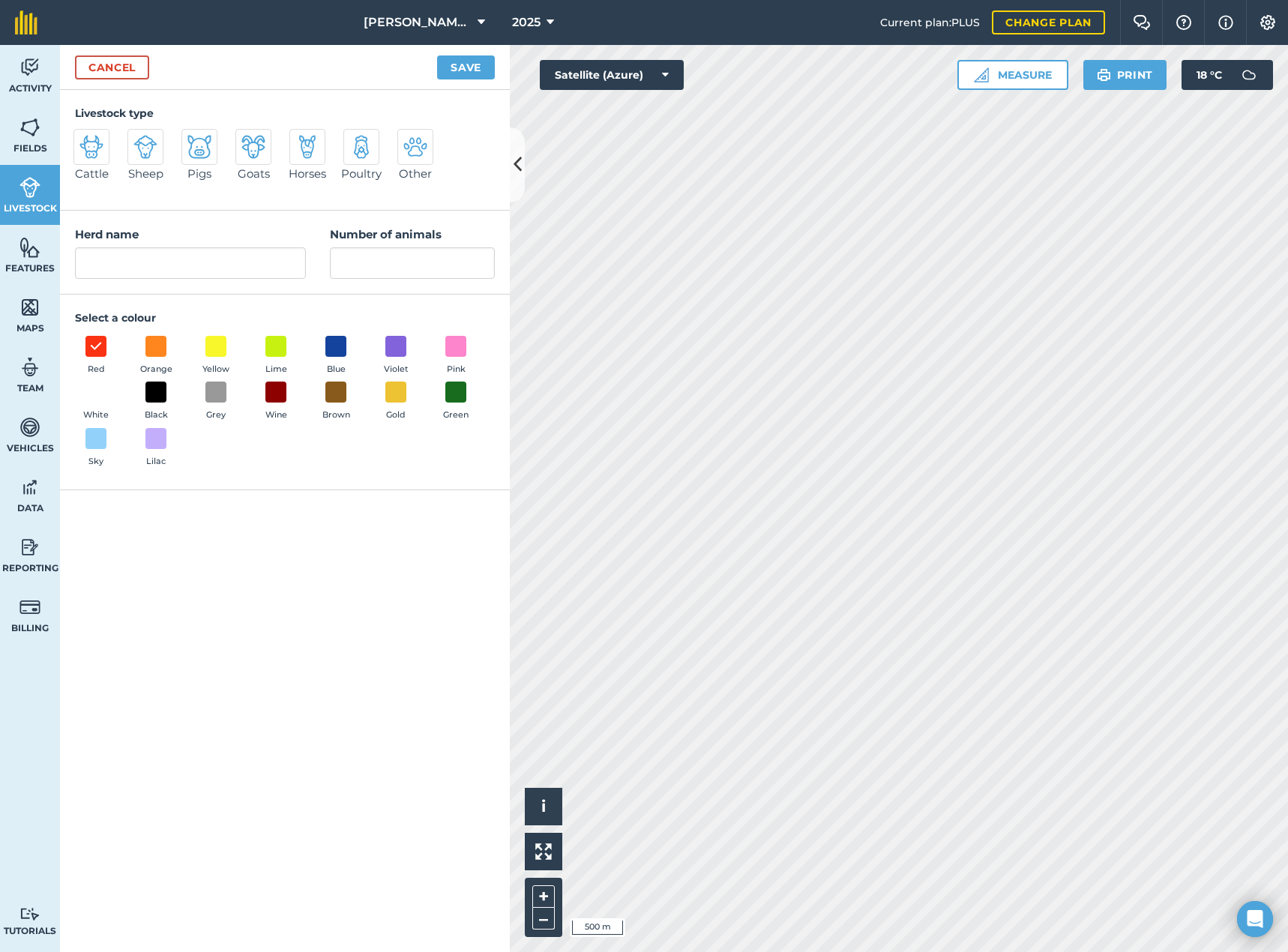
click at [90, 149] on img at bounding box center [91, 147] width 24 height 24
click at [85, 139] on input "Cattle" at bounding box center [80, 134] width 9 height 9
radio input "true"
click at [192, 269] on input "Cattle" at bounding box center [191, 263] width 231 height 32
type input "C"
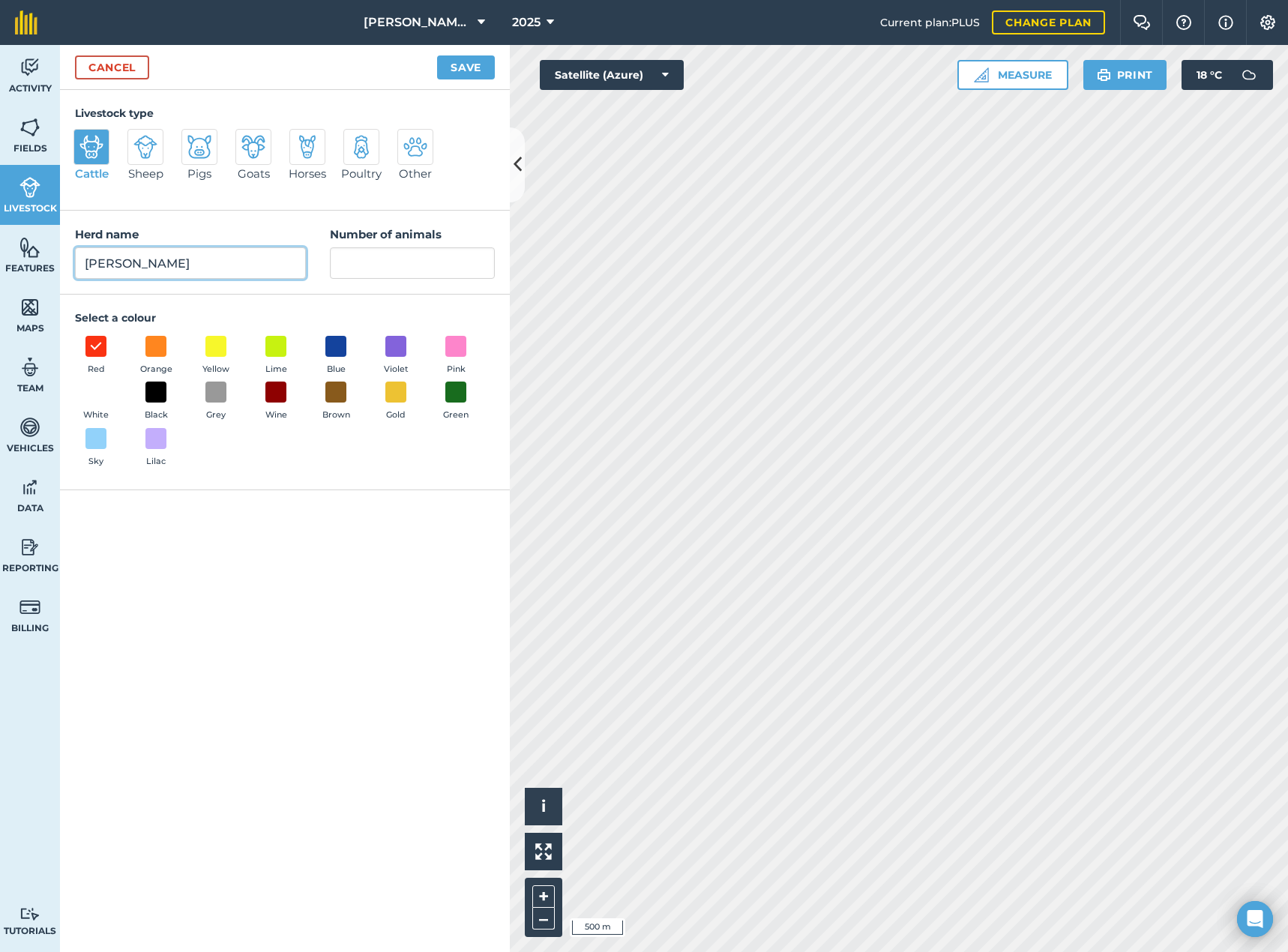
type input "[PERSON_NAME]"
click at [356, 269] on input "Number of animals" at bounding box center [411, 263] width 165 height 32
type input "58"
click at [218, 349] on span at bounding box center [216, 345] width 23 height 23
click at [460, 66] on button "Save" at bounding box center [465, 68] width 58 height 24
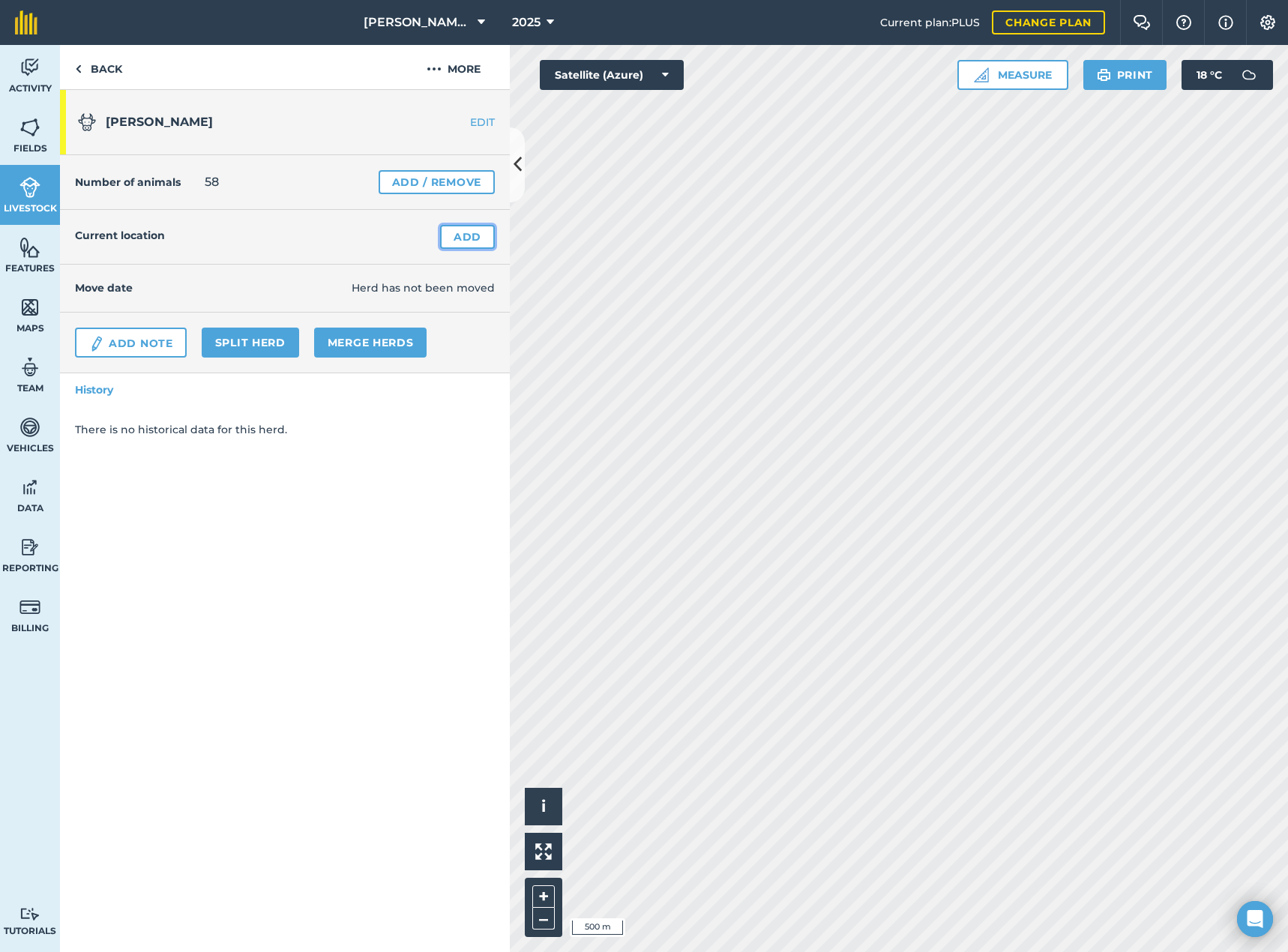
click at [465, 237] on link "Add" at bounding box center [467, 237] width 55 height 24
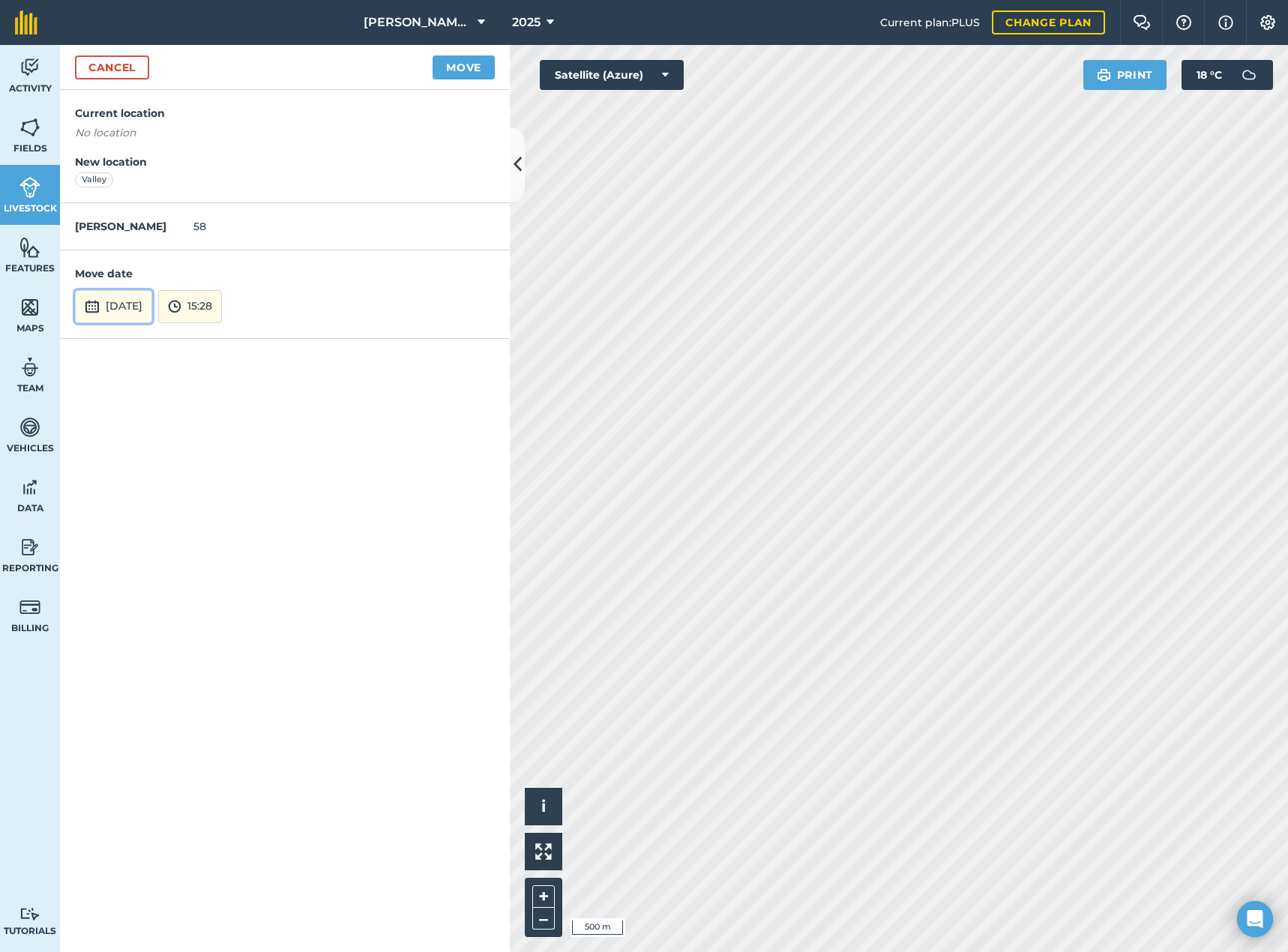
click at [138, 310] on button "[DATE]" at bounding box center [114, 306] width 77 height 33
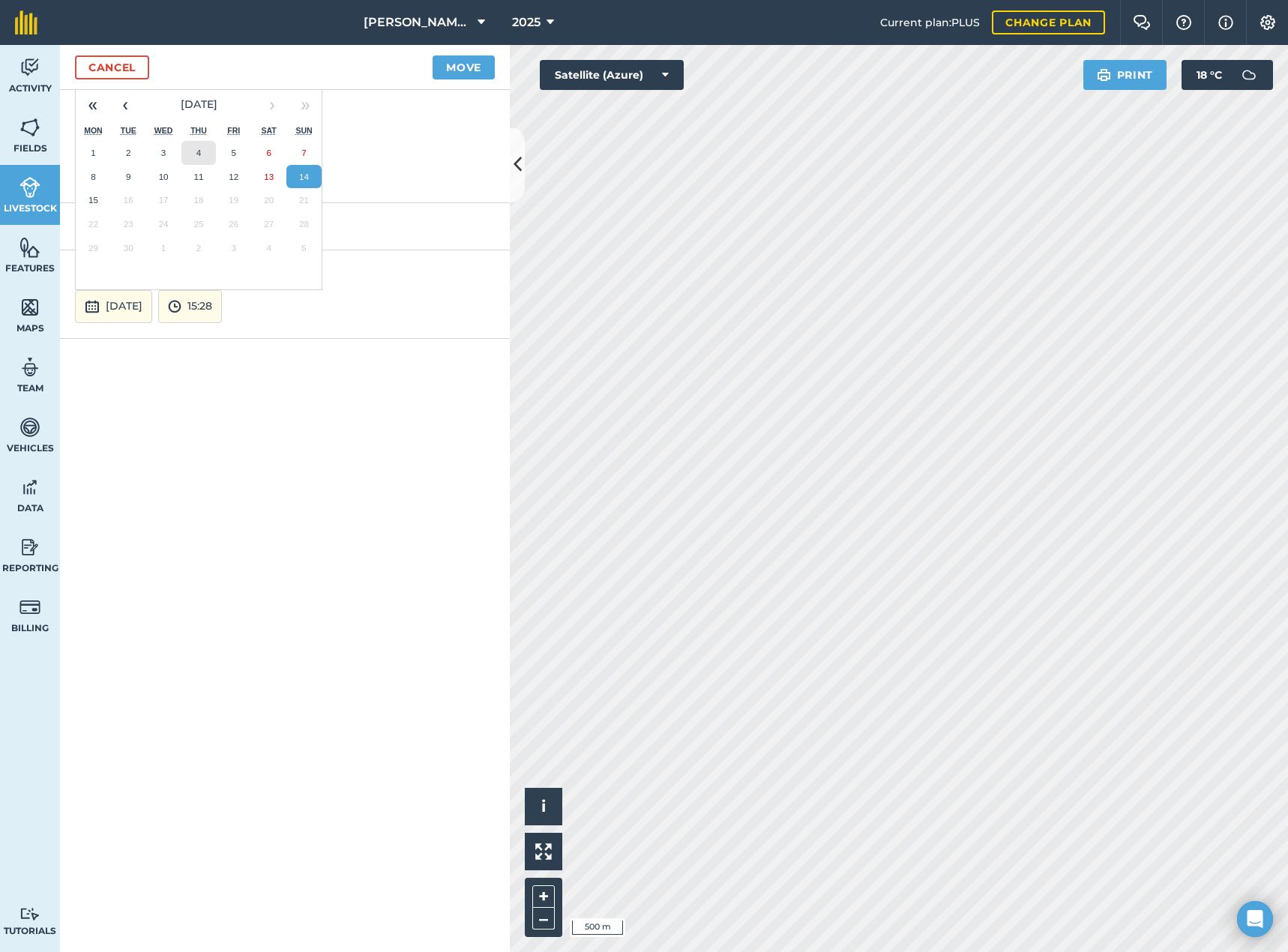
click at [188, 151] on button "4" at bounding box center [199, 153] width 35 height 24
click at [476, 65] on button "Move" at bounding box center [463, 68] width 62 height 24
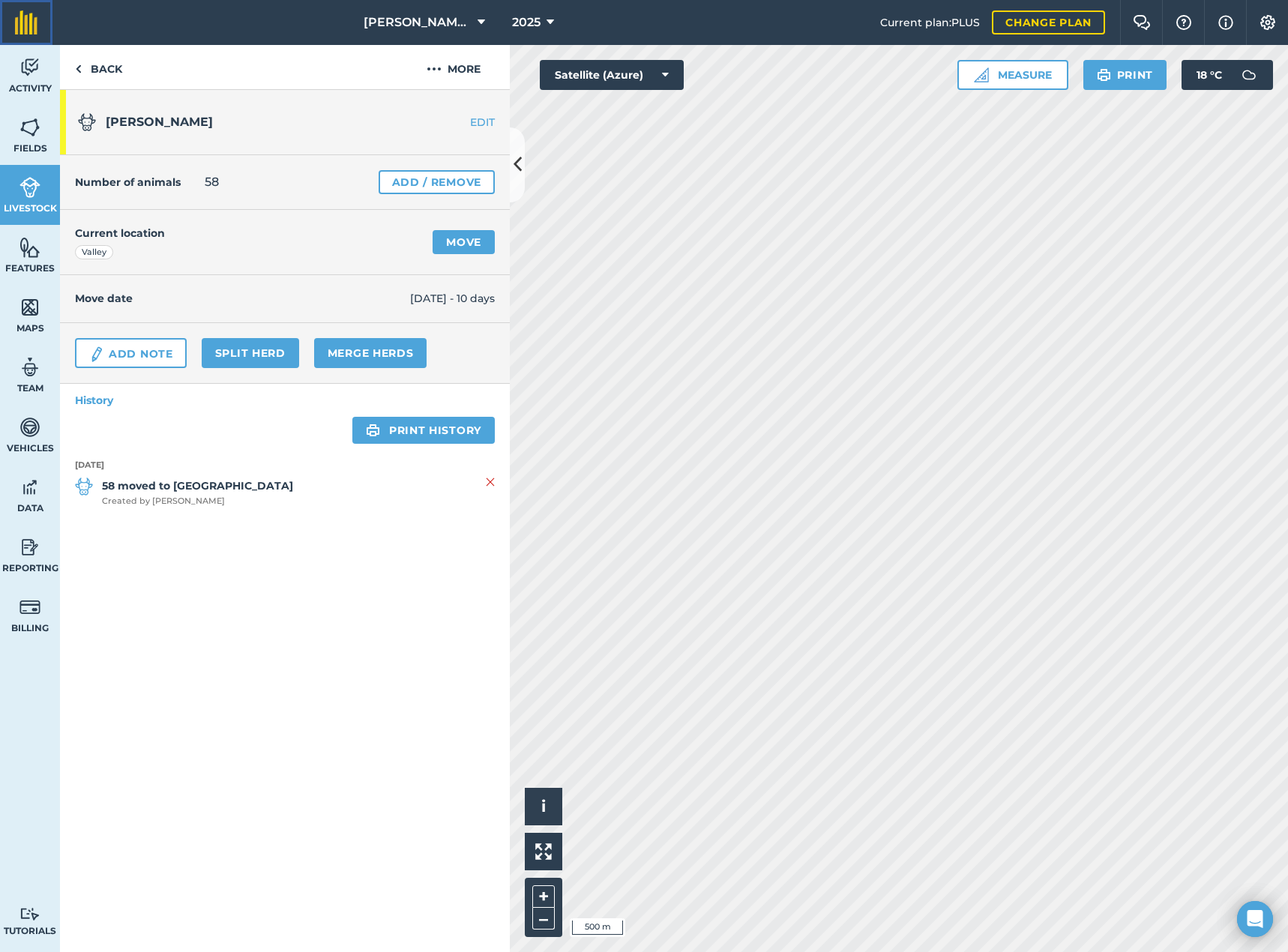
click at [39, 25] on link at bounding box center [26, 22] width 52 height 45
